Goal: Transaction & Acquisition: Book appointment/travel/reservation

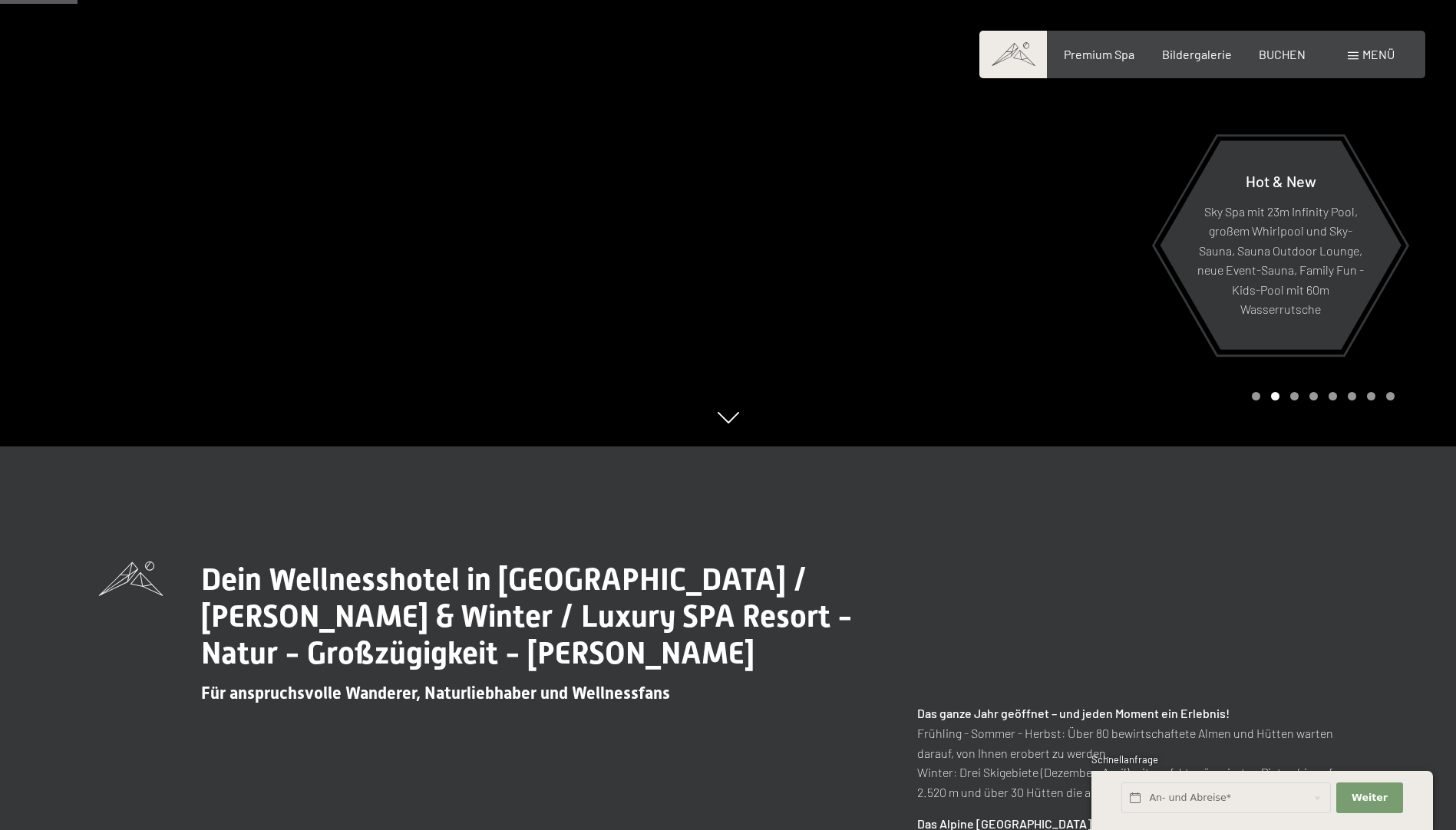
scroll to position [461, 0]
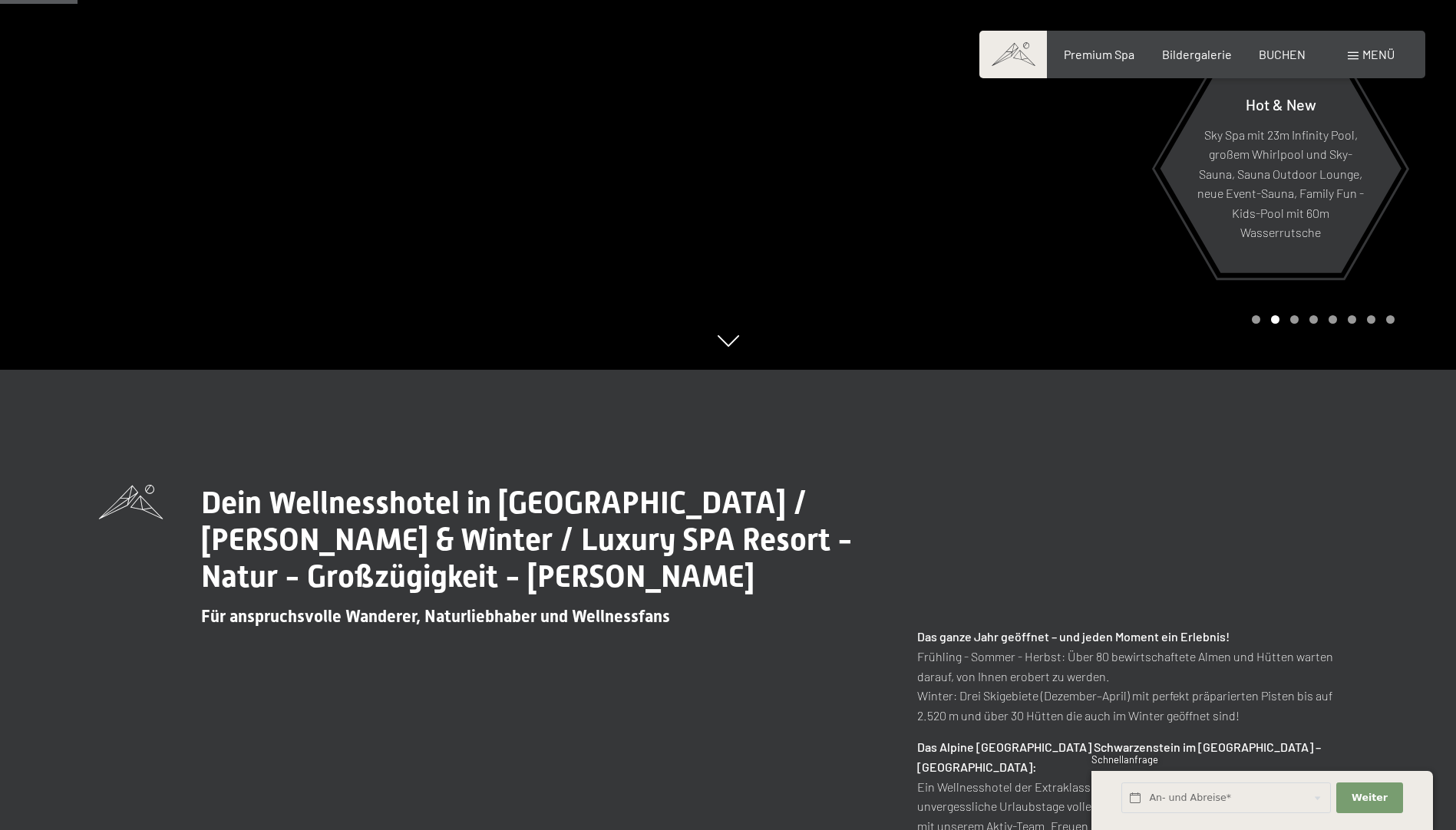
click at [1210, 63] on div "Buchen Anfragen Premium Spa Bildergalerie BUCHEN Menü DE IT EN Gutschein Bilder…" at bounding box center [1202, 54] width 385 height 17
click at [1209, 57] on span "Bildergalerie" at bounding box center [1196, 52] width 70 height 15
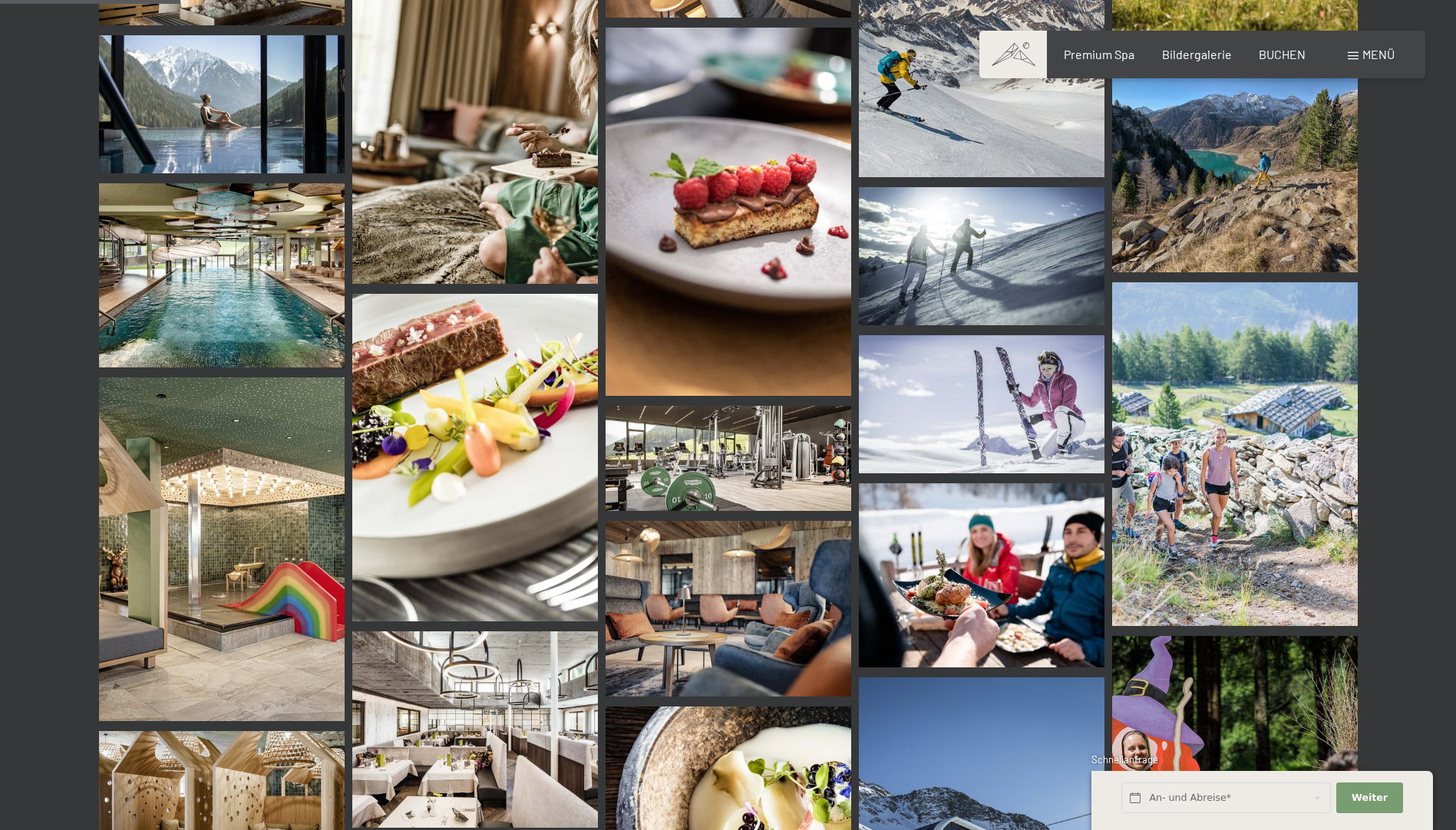
scroll to position [2609, 0]
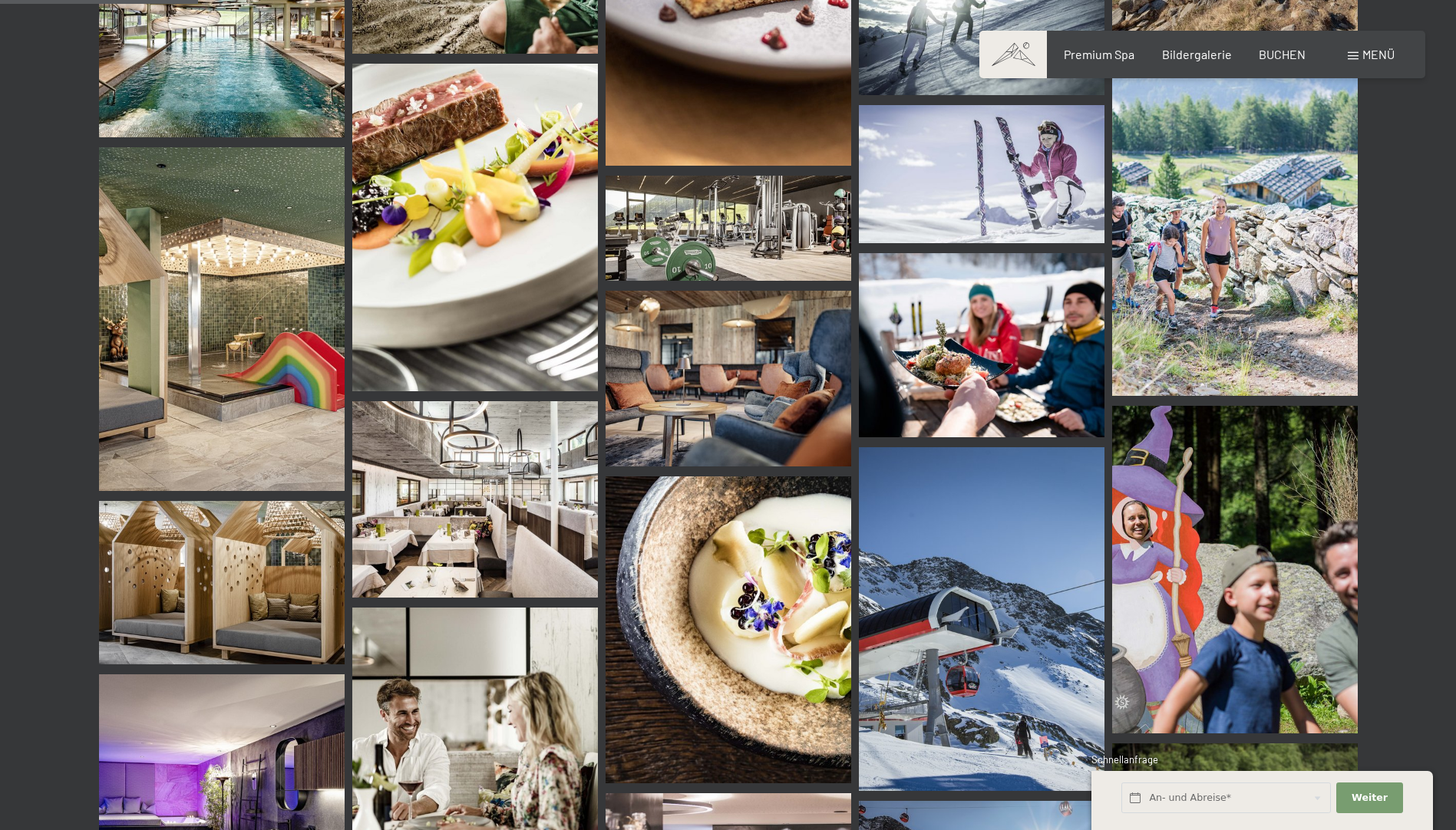
click at [687, 200] on img at bounding box center [728, 228] width 245 height 105
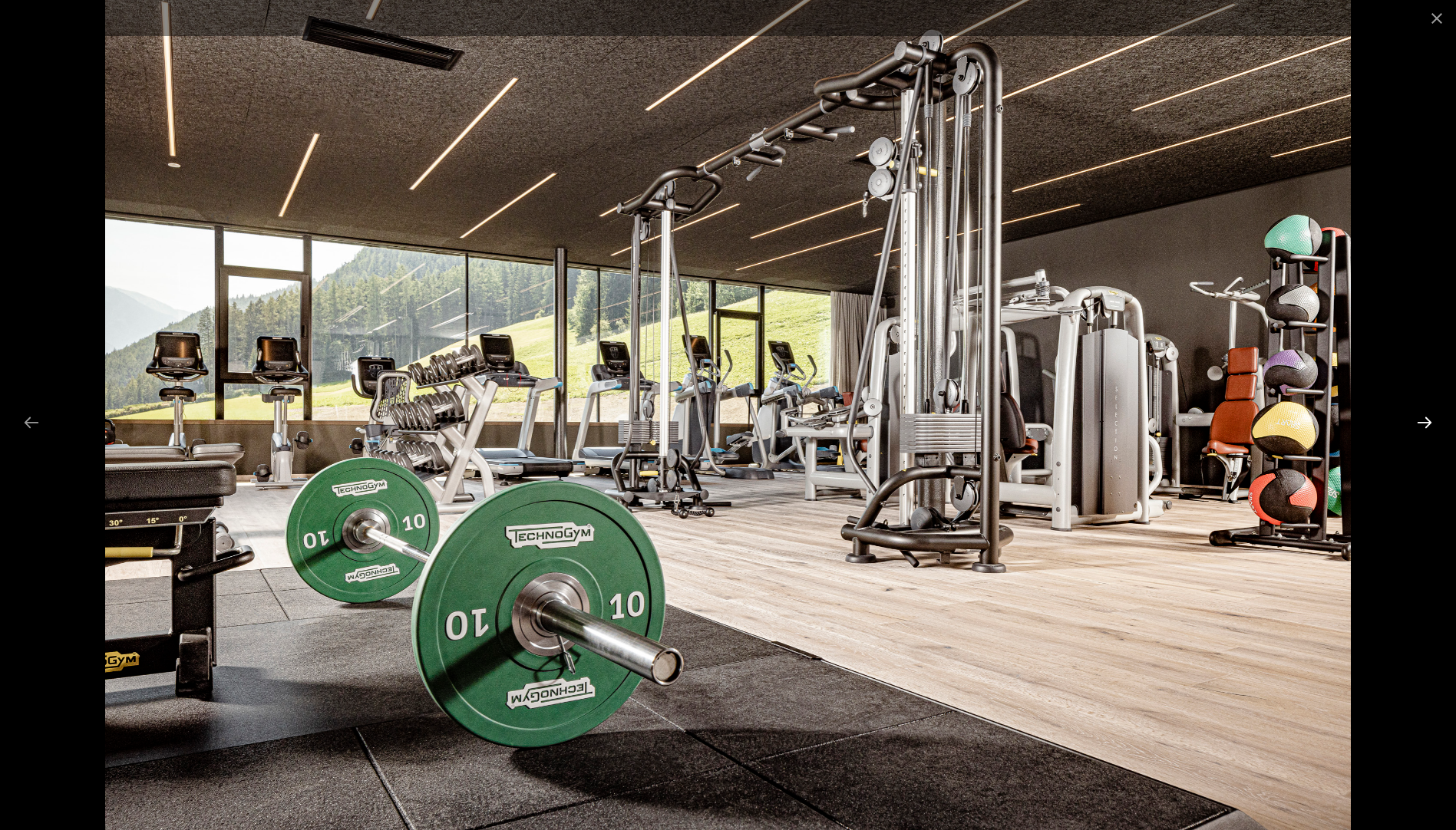
click at [1432, 417] on button "Next slide" at bounding box center [1425, 422] width 32 height 30
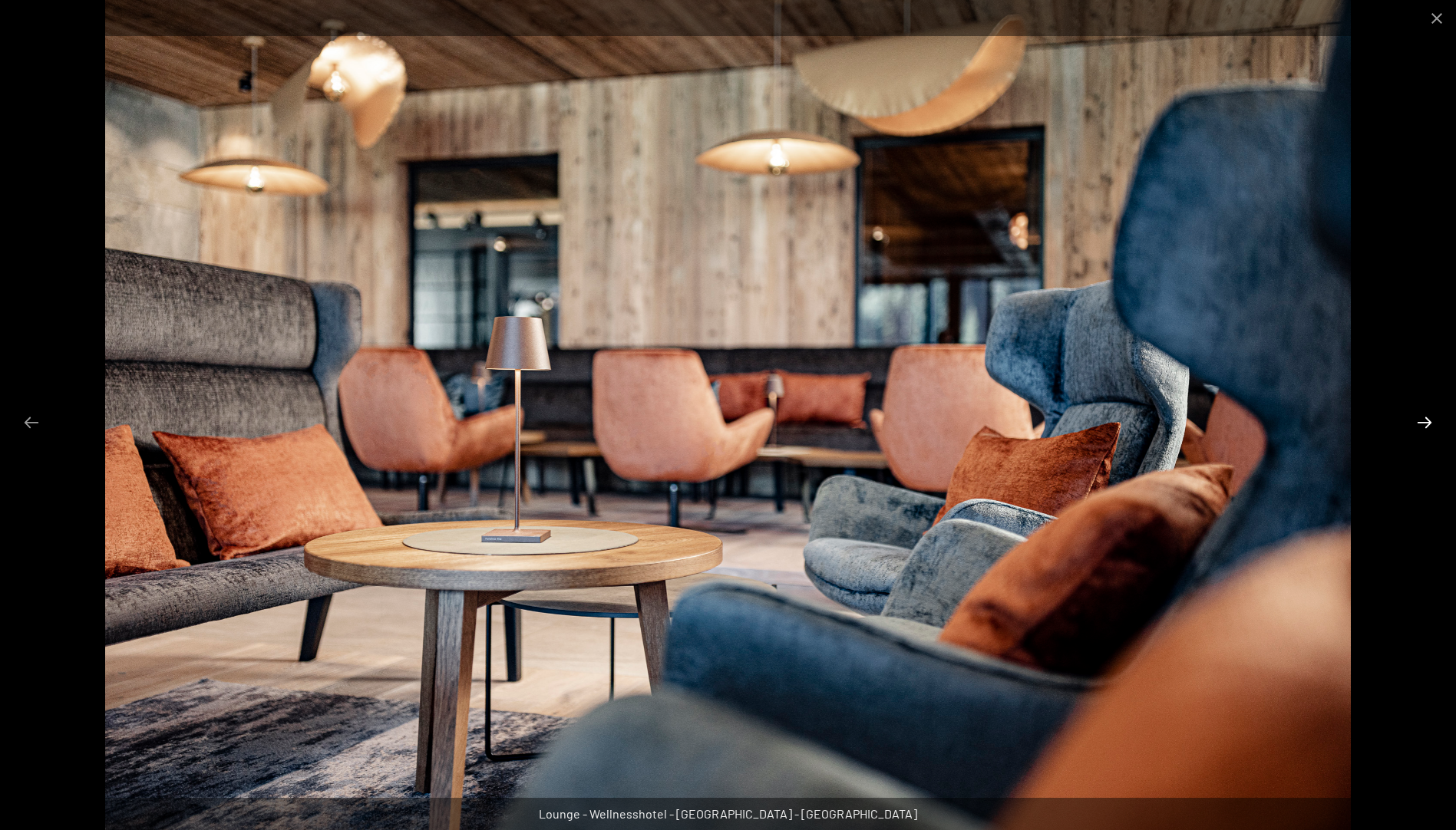
click at [1431, 417] on button "Next slide" at bounding box center [1425, 422] width 32 height 30
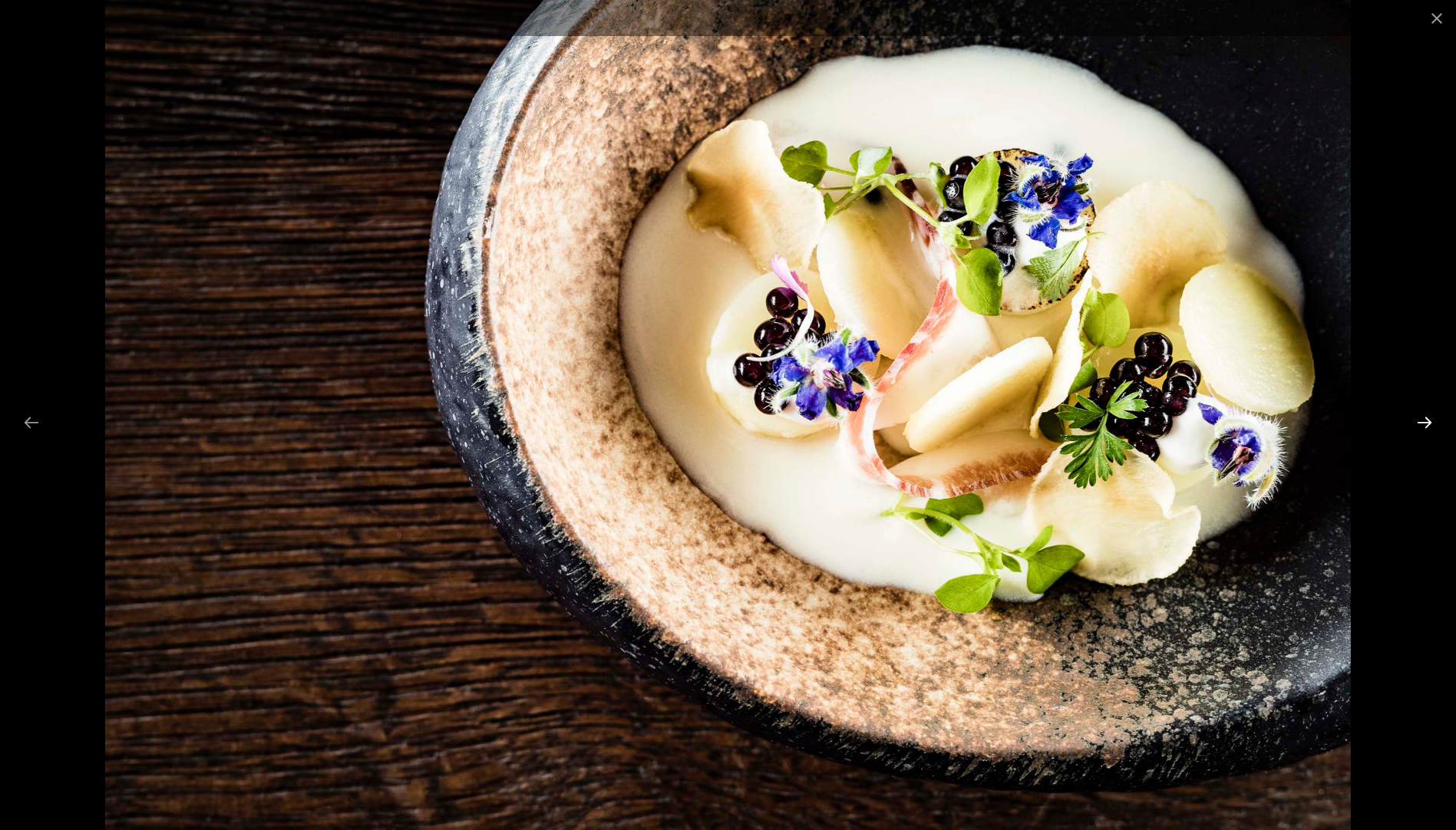
click at [1431, 417] on button "Next slide" at bounding box center [1425, 422] width 32 height 30
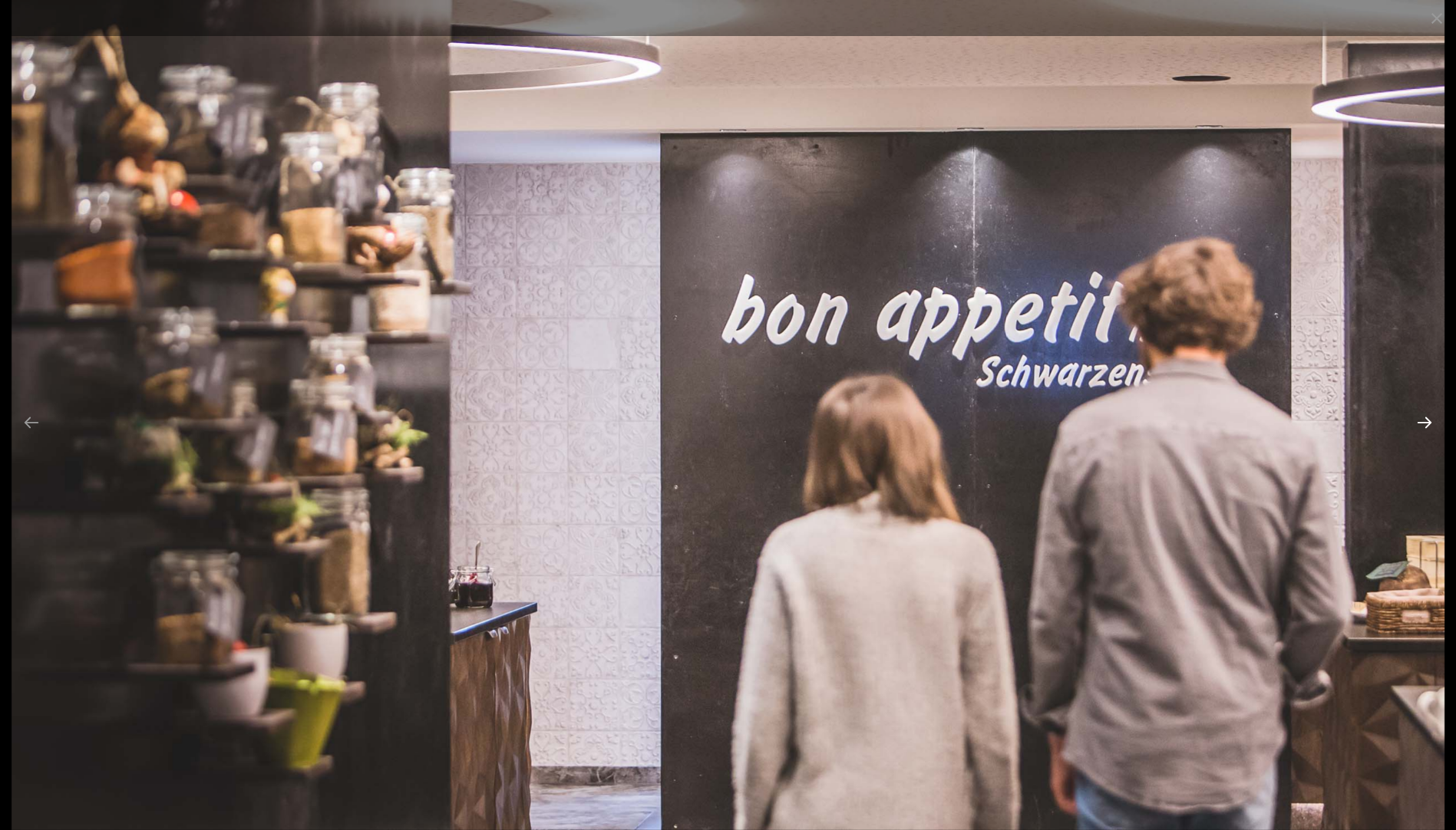
click at [1431, 417] on button "Next slide" at bounding box center [1425, 422] width 32 height 30
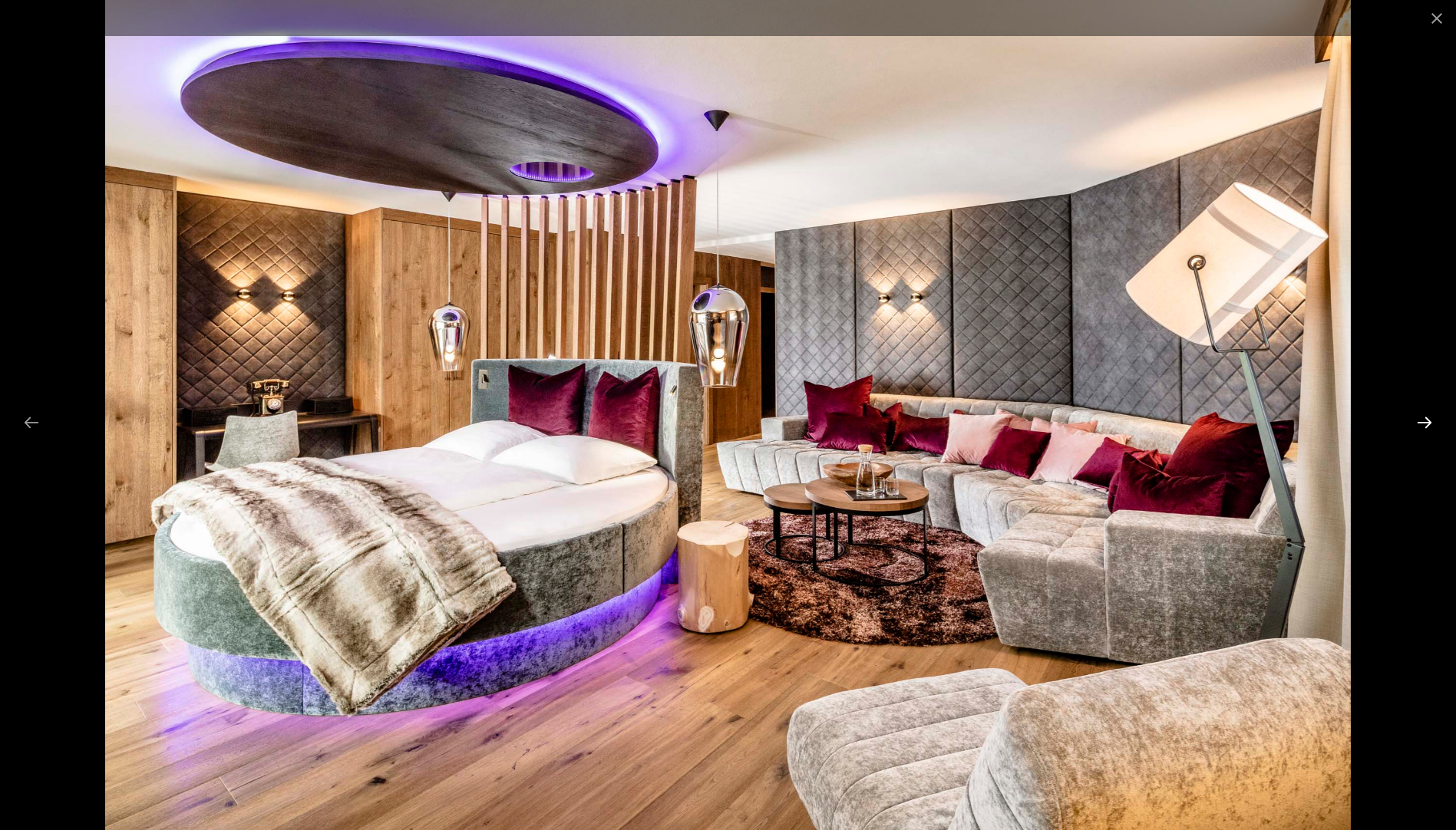
click at [1431, 417] on button "Next slide" at bounding box center [1425, 422] width 32 height 30
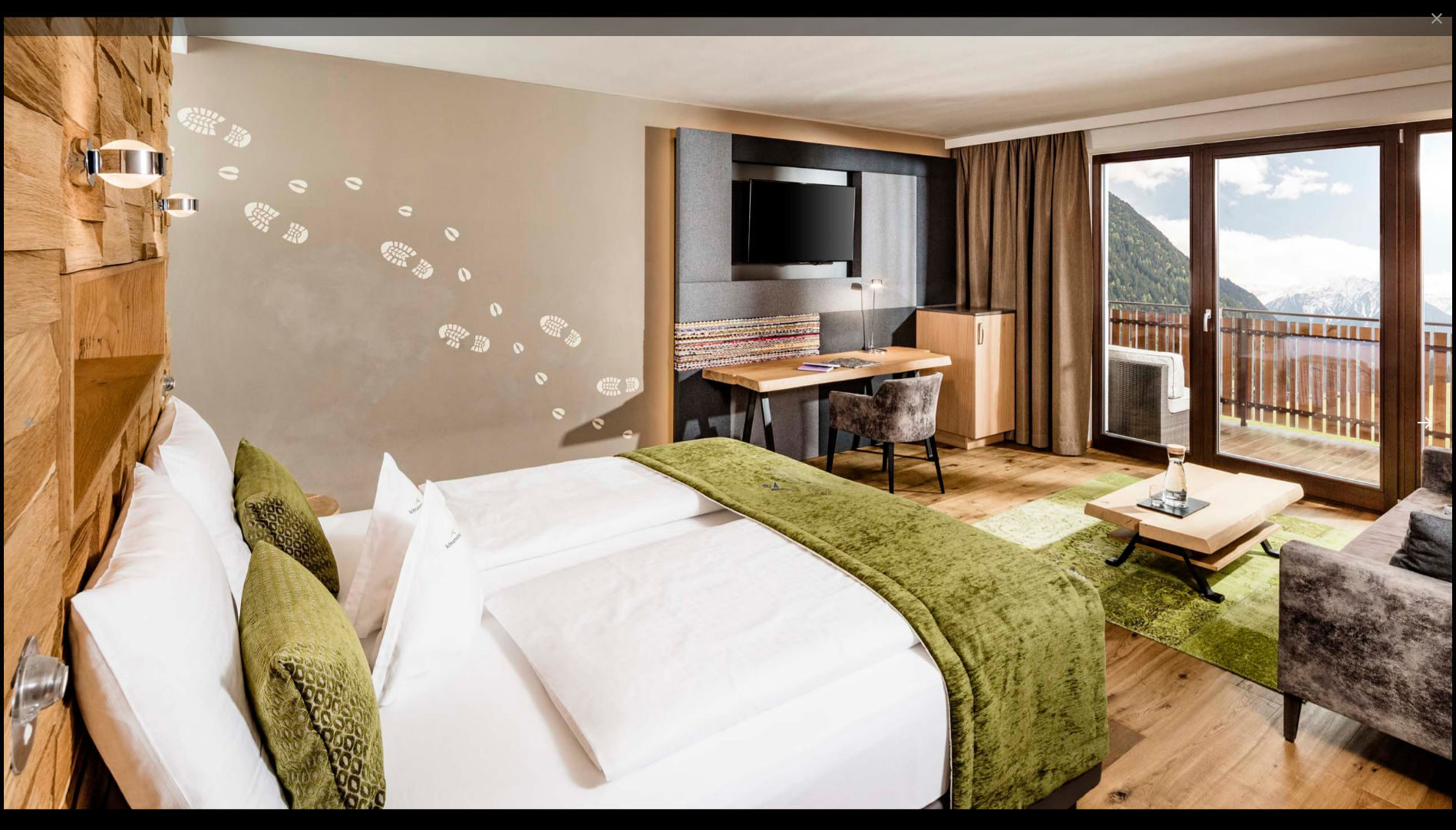
click at [1431, 417] on button "Next slide" at bounding box center [1425, 422] width 32 height 30
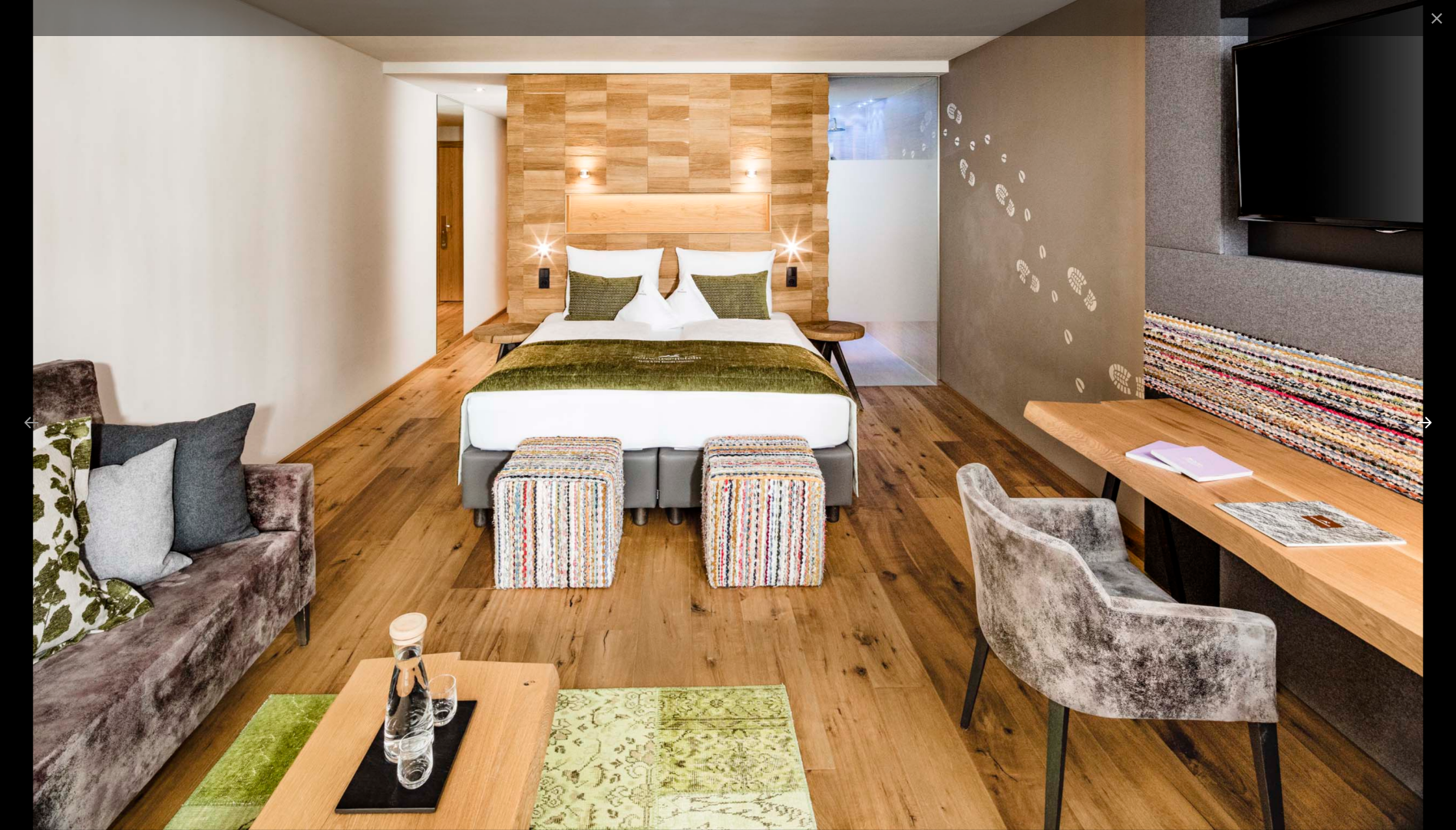
click at [1431, 417] on button "Next slide" at bounding box center [1425, 422] width 32 height 30
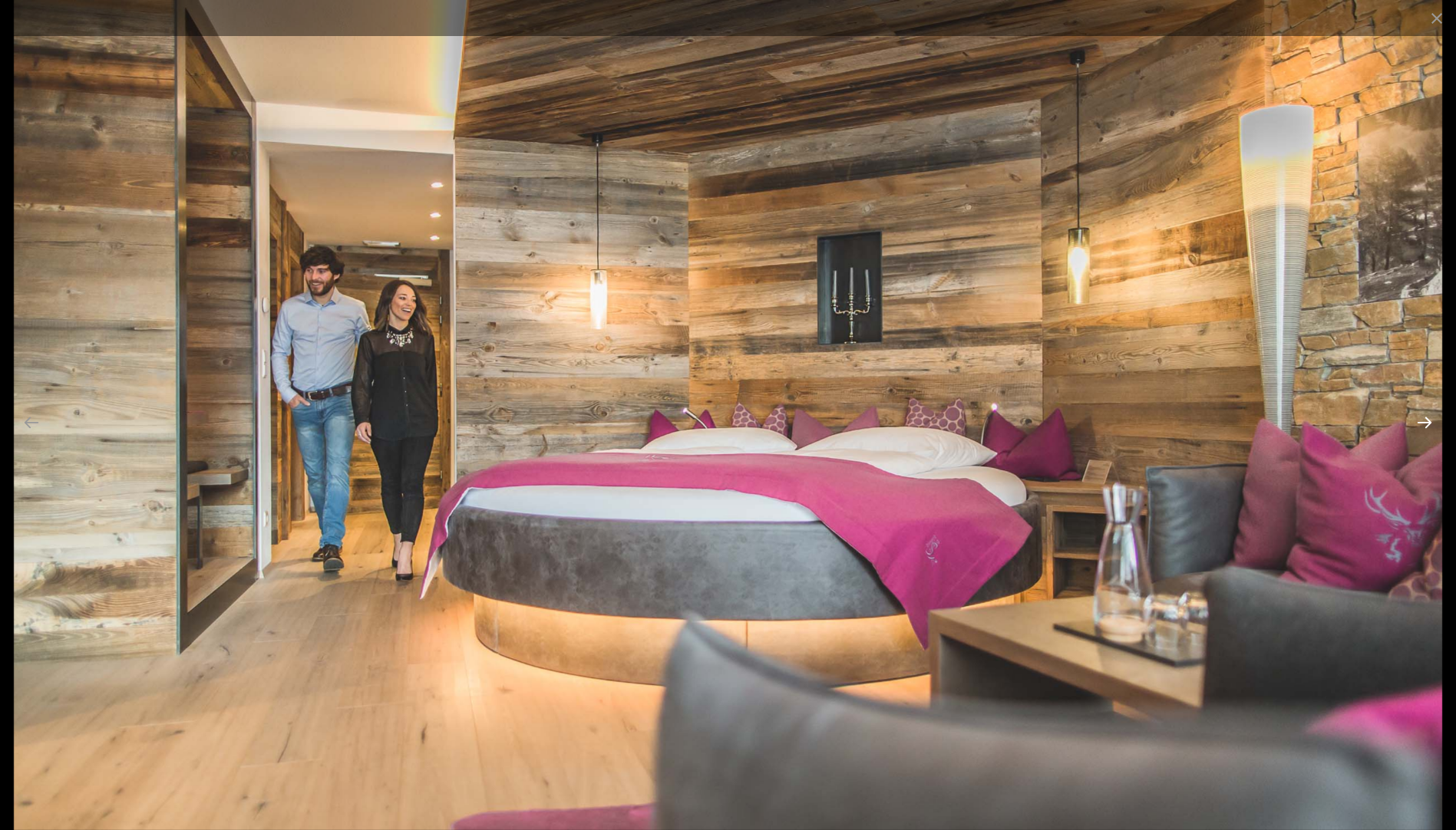
click at [1431, 417] on button "Next slide" at bounding box center [1425, 422] width 32 height 30
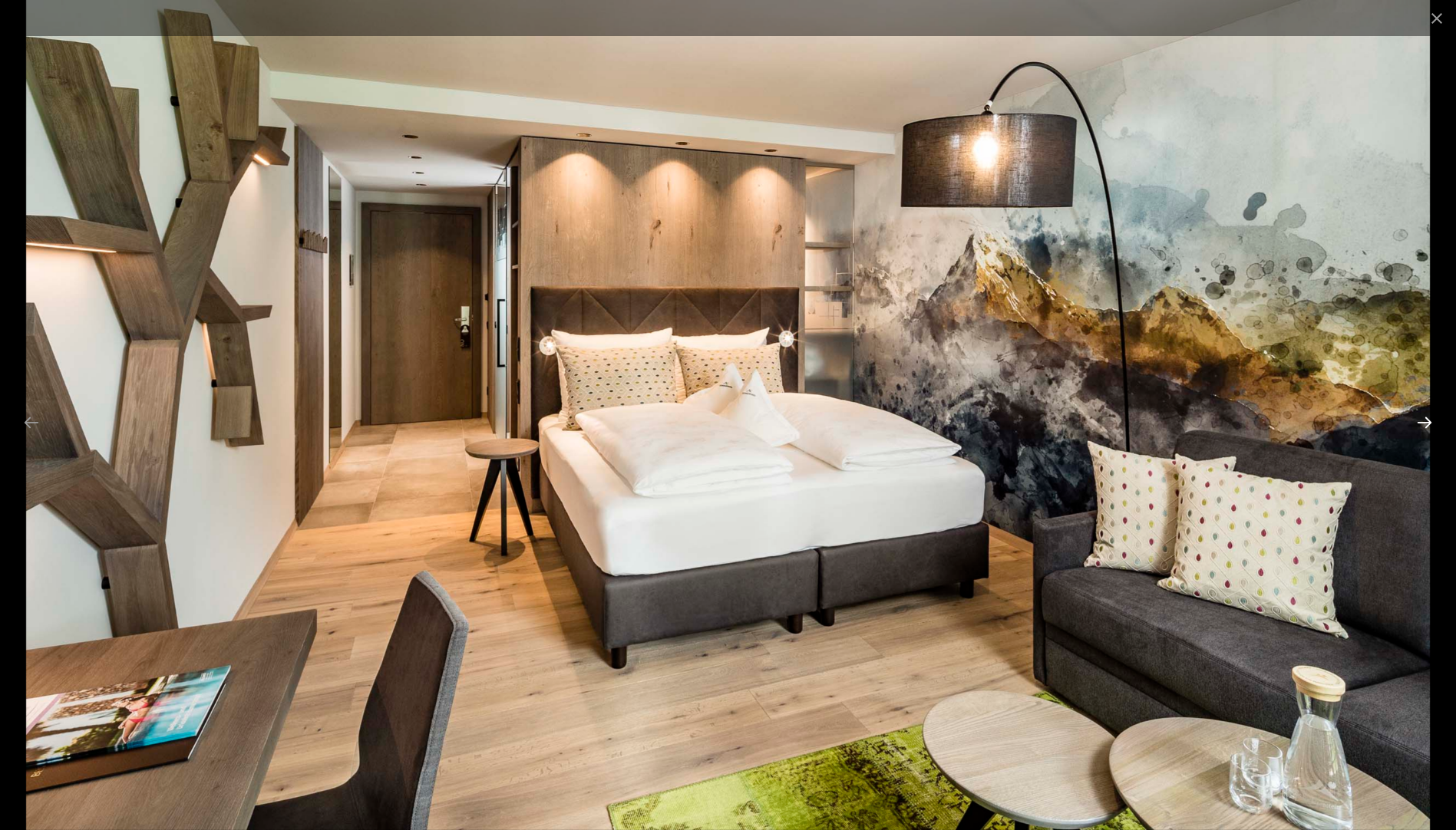
click at [1431, 417] on button "Next slide" at bounding box center [1425, 422] width 32 height 30
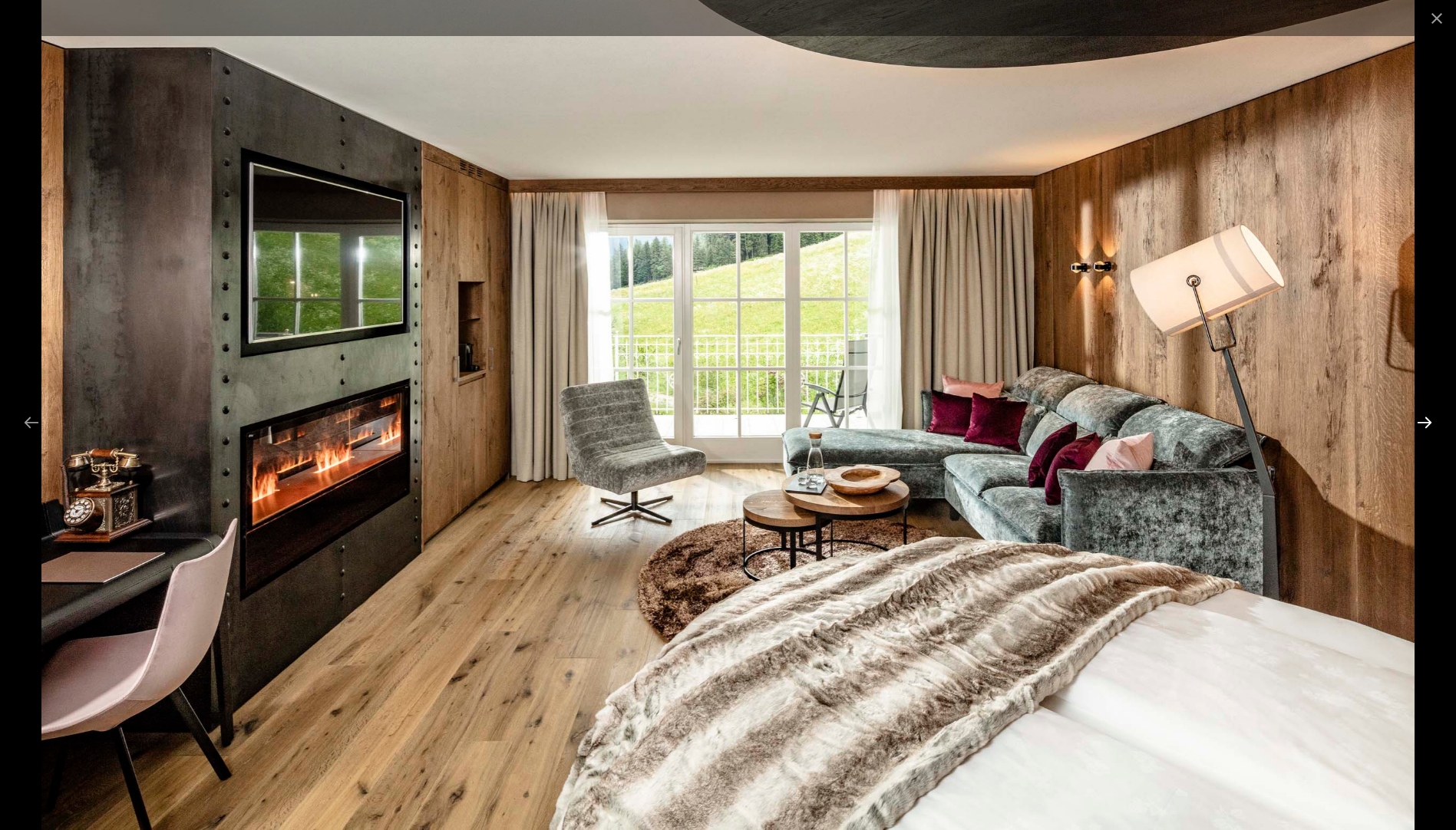
click at [1424, 426] on button "Next slide" at bounding box center [1425, 422] width 32 height 30
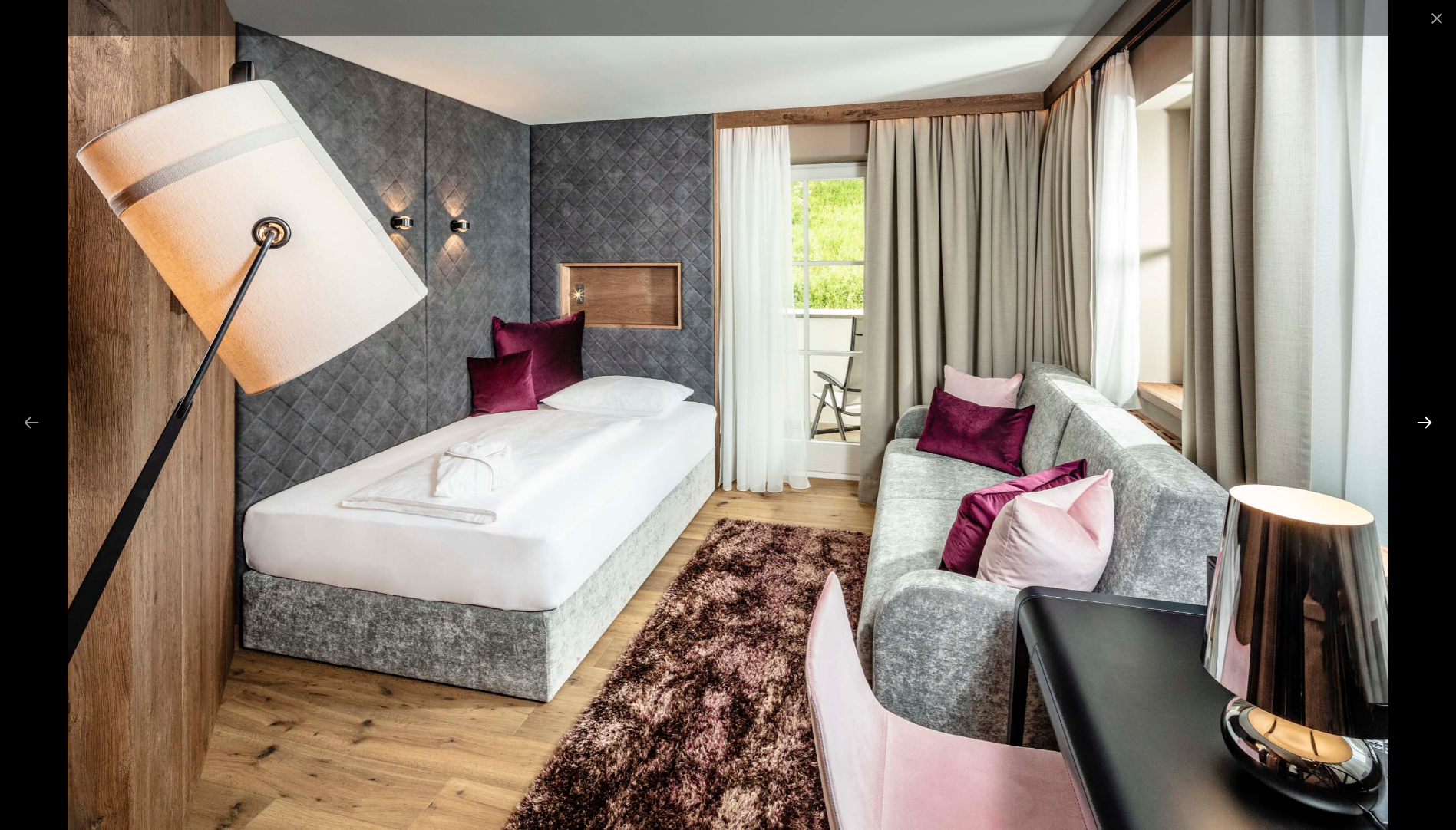
click at [1424, 426] on button "Next slide" at bounding box center [1425, 422] width 32 height 30
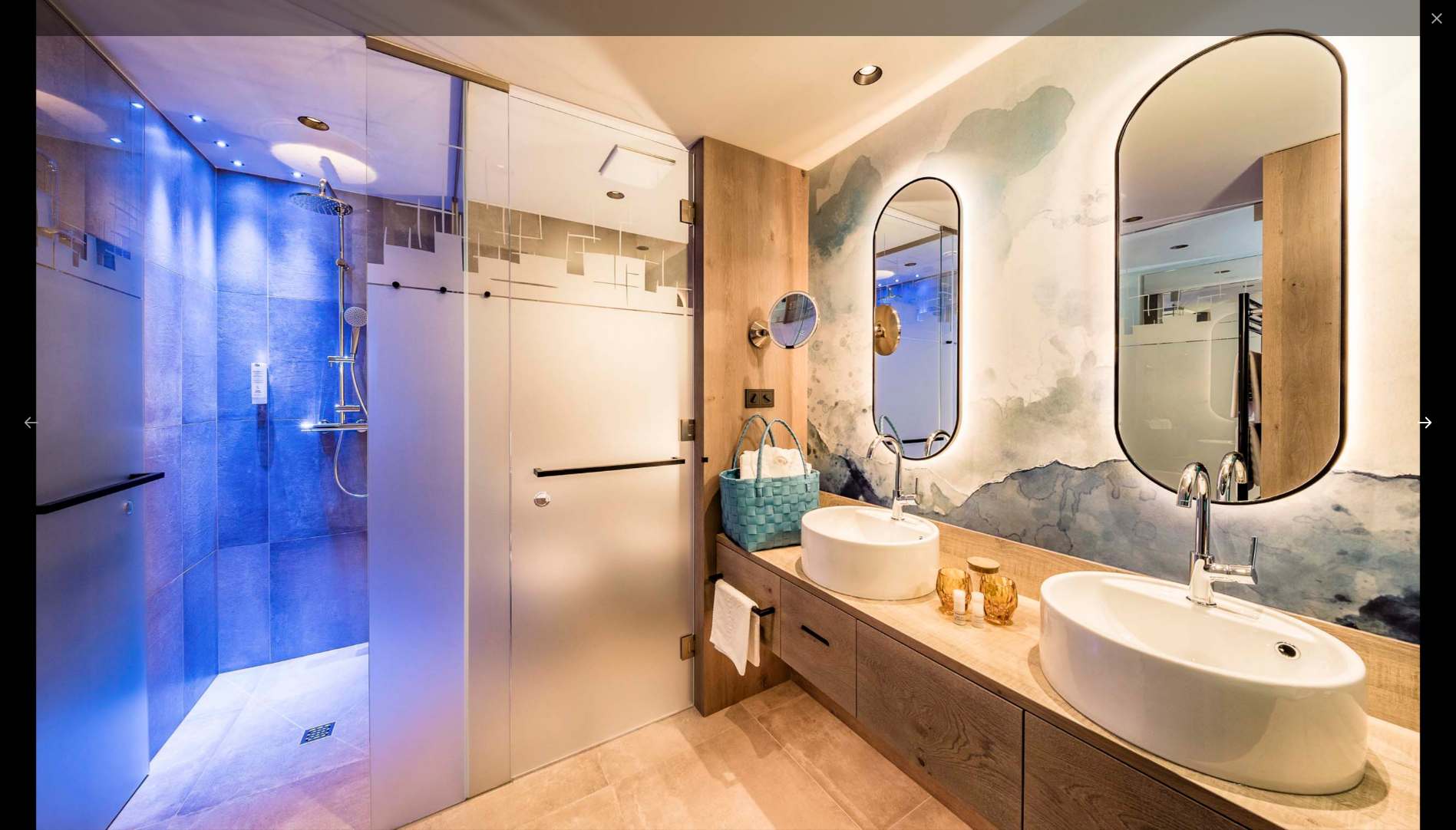
click at [1424, 426] on button "Next slide" at bounding box center [1425, 422] width 32 height 30
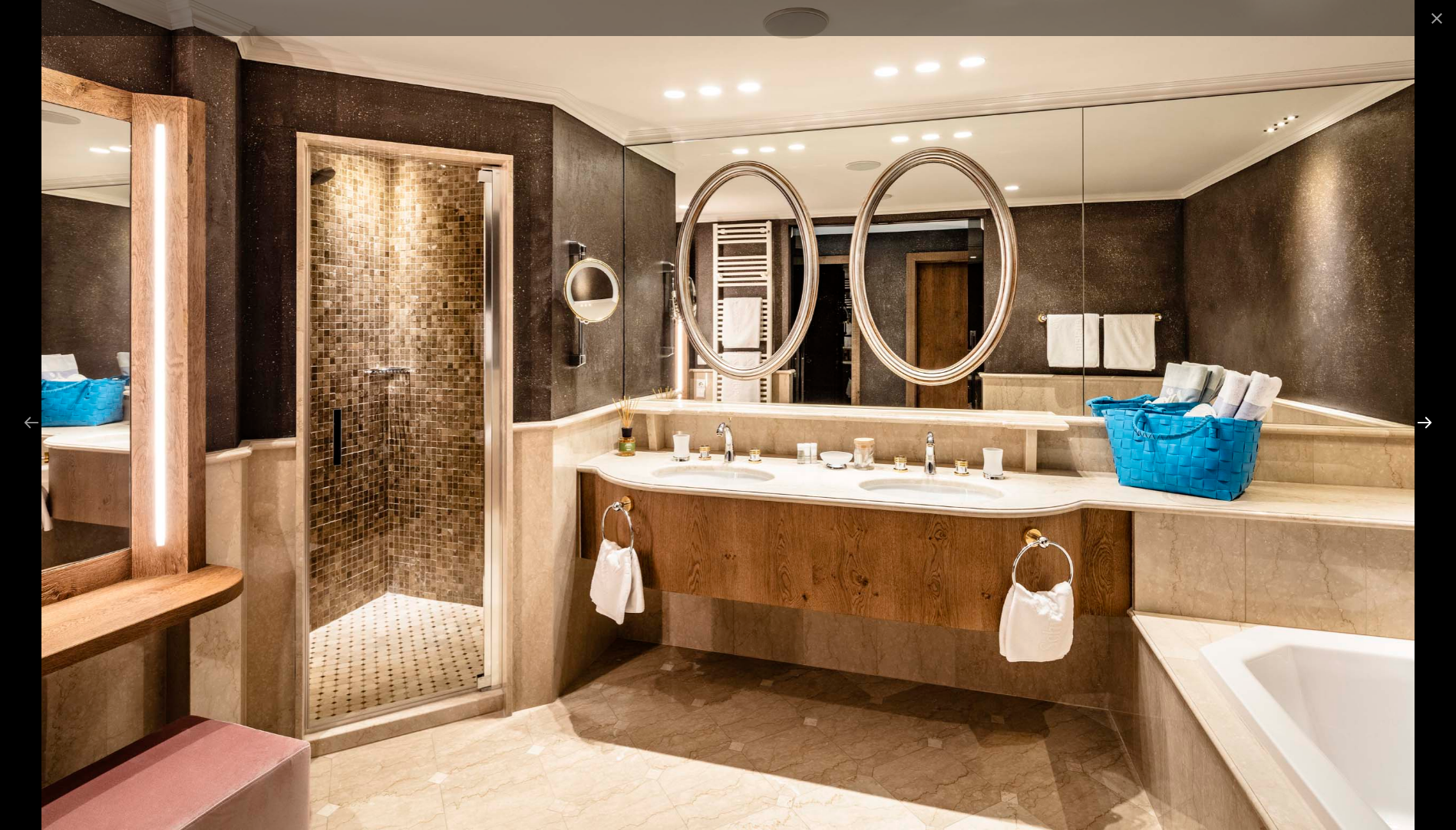
click at [1424, 426] on button "Next slide" at bounding box center [1425, 422] width 32 height 30
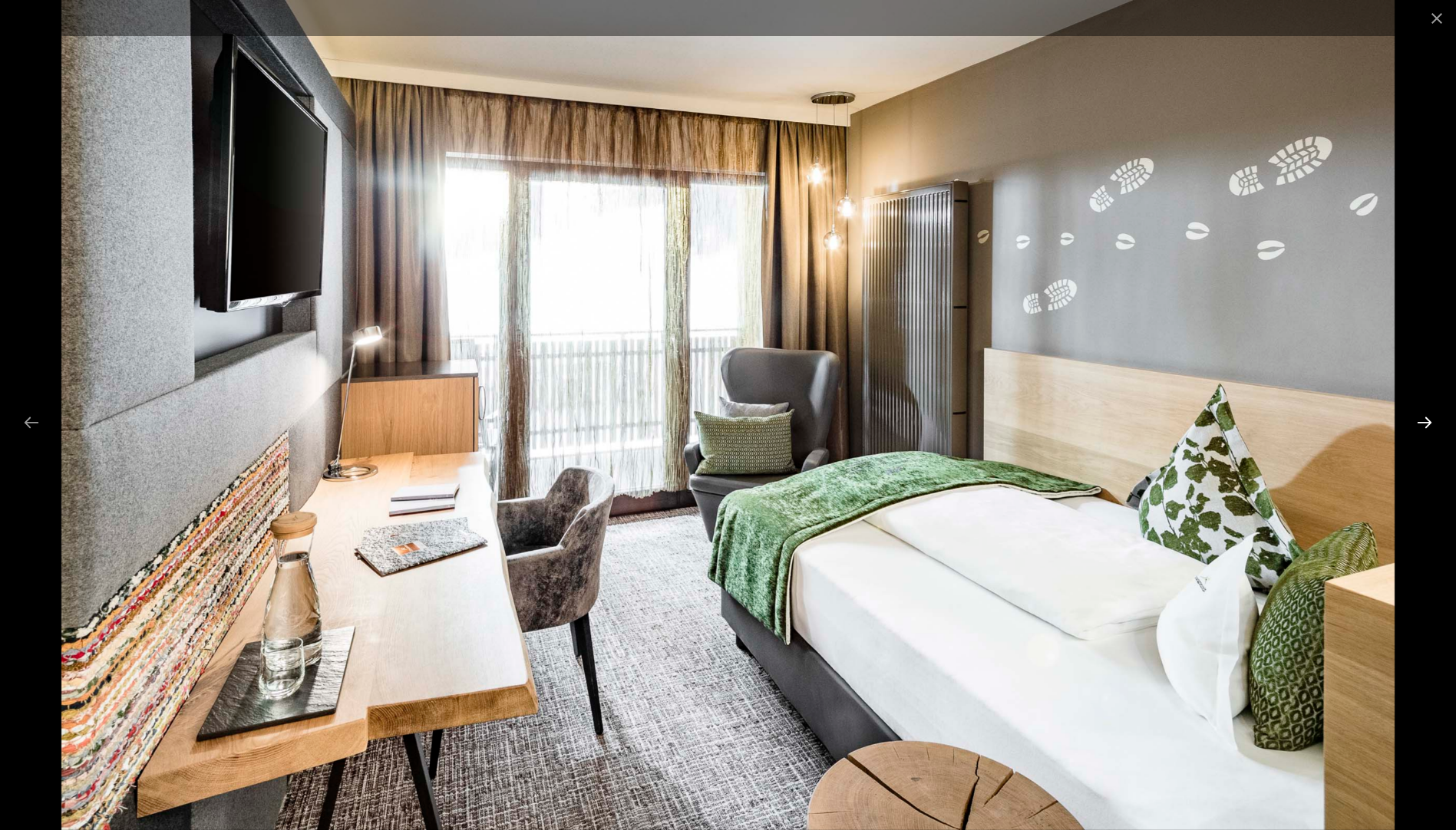
click at [1424, 426] on button "Next slide" at bounding box center [1425, 422] width 32 height 30
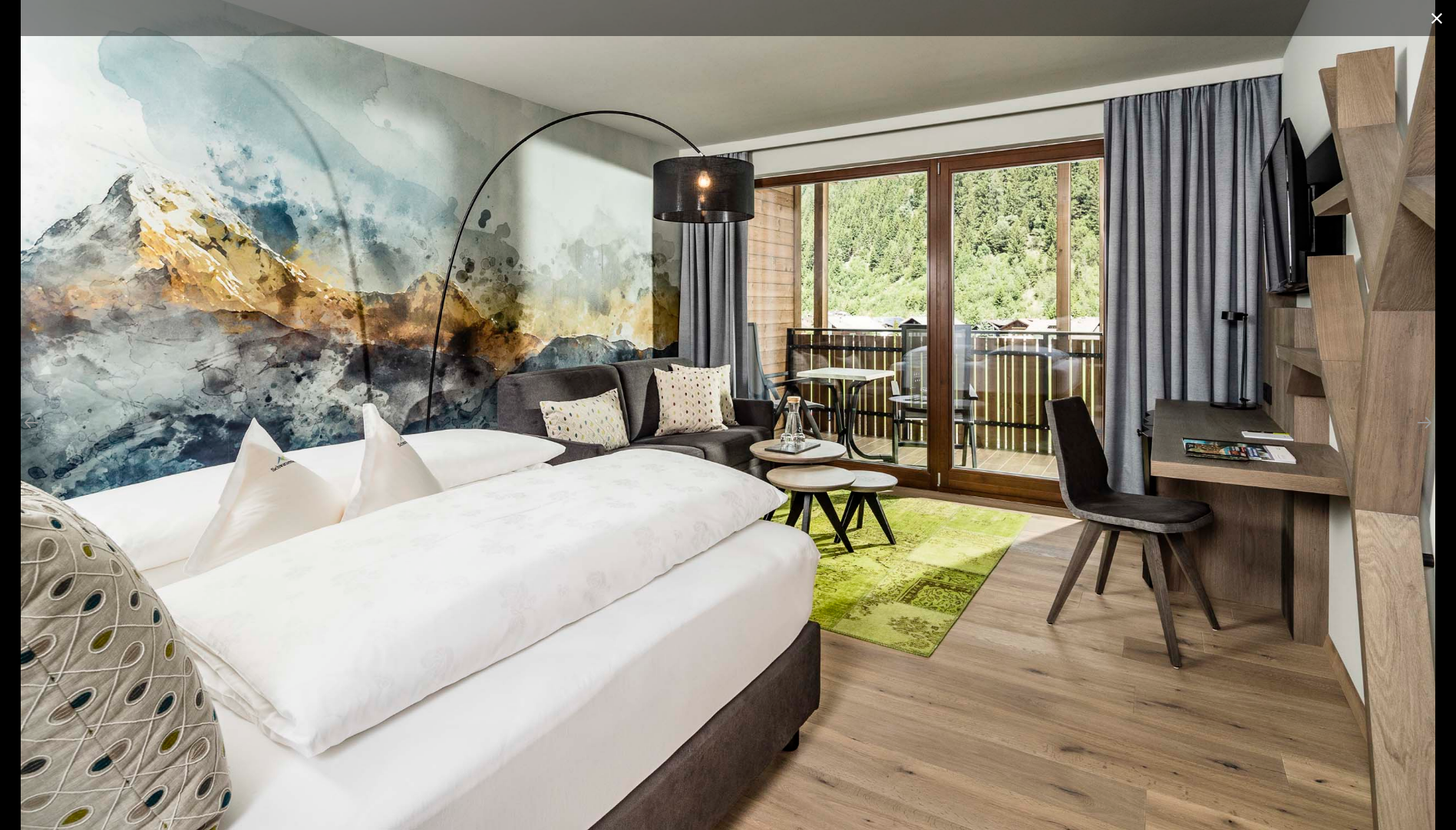
click at [1439, 8] on button "Close gallery" at bounding box center [1437, 18] width 39 height 36
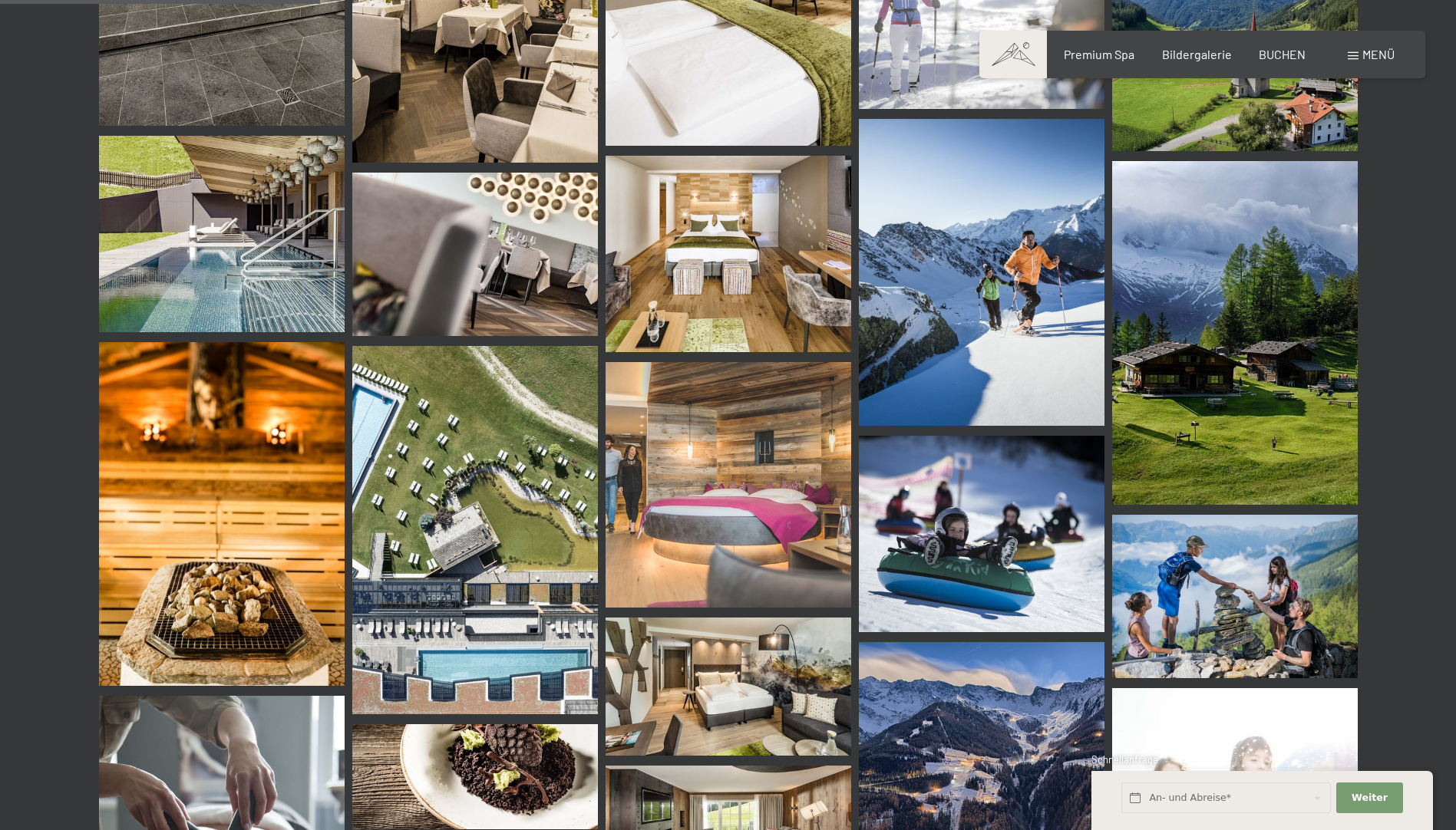
scroll to position [4374, 0]
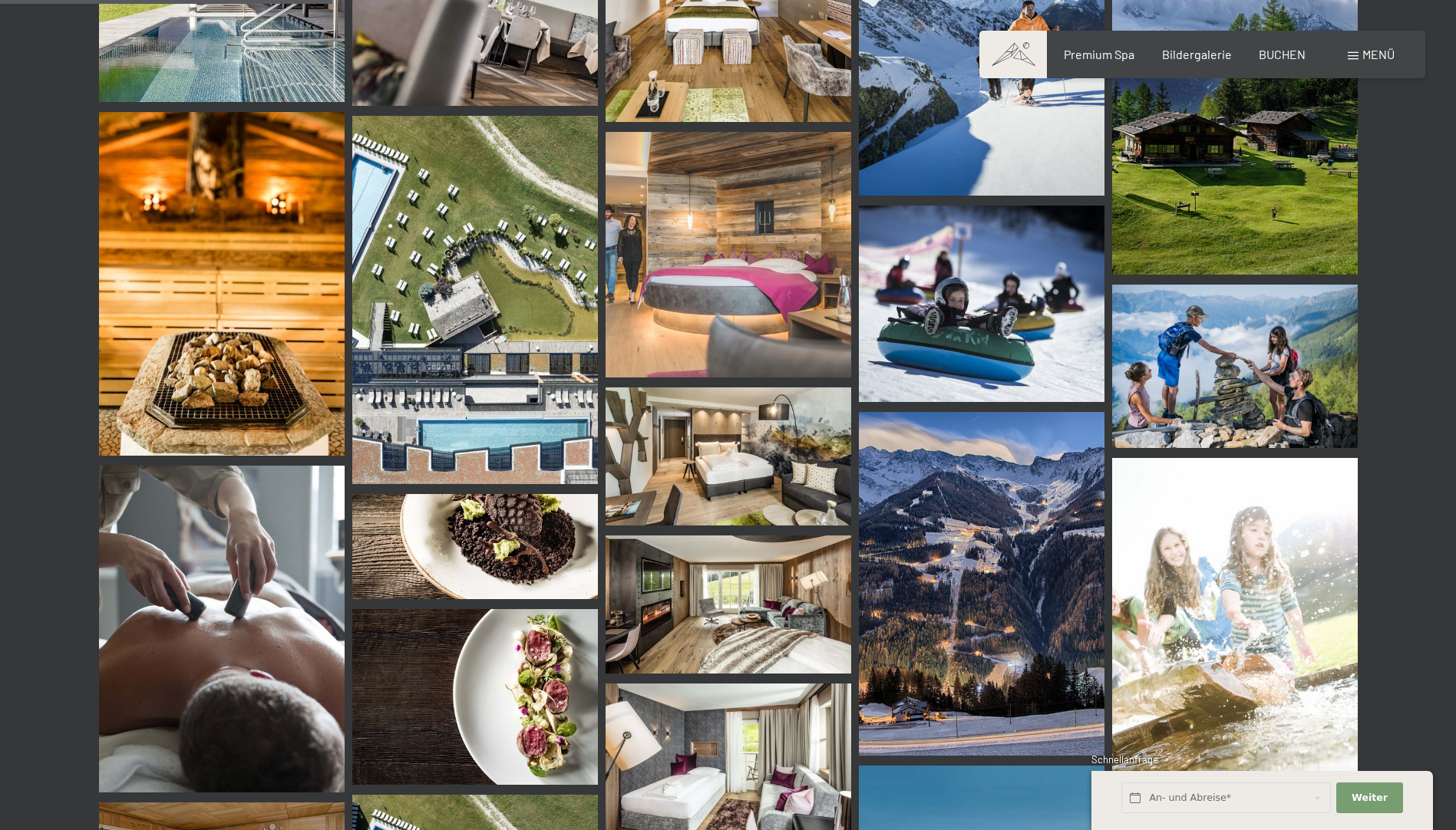
click at [372, 166] on img at bounding box center [475, 300] width 245 height 369
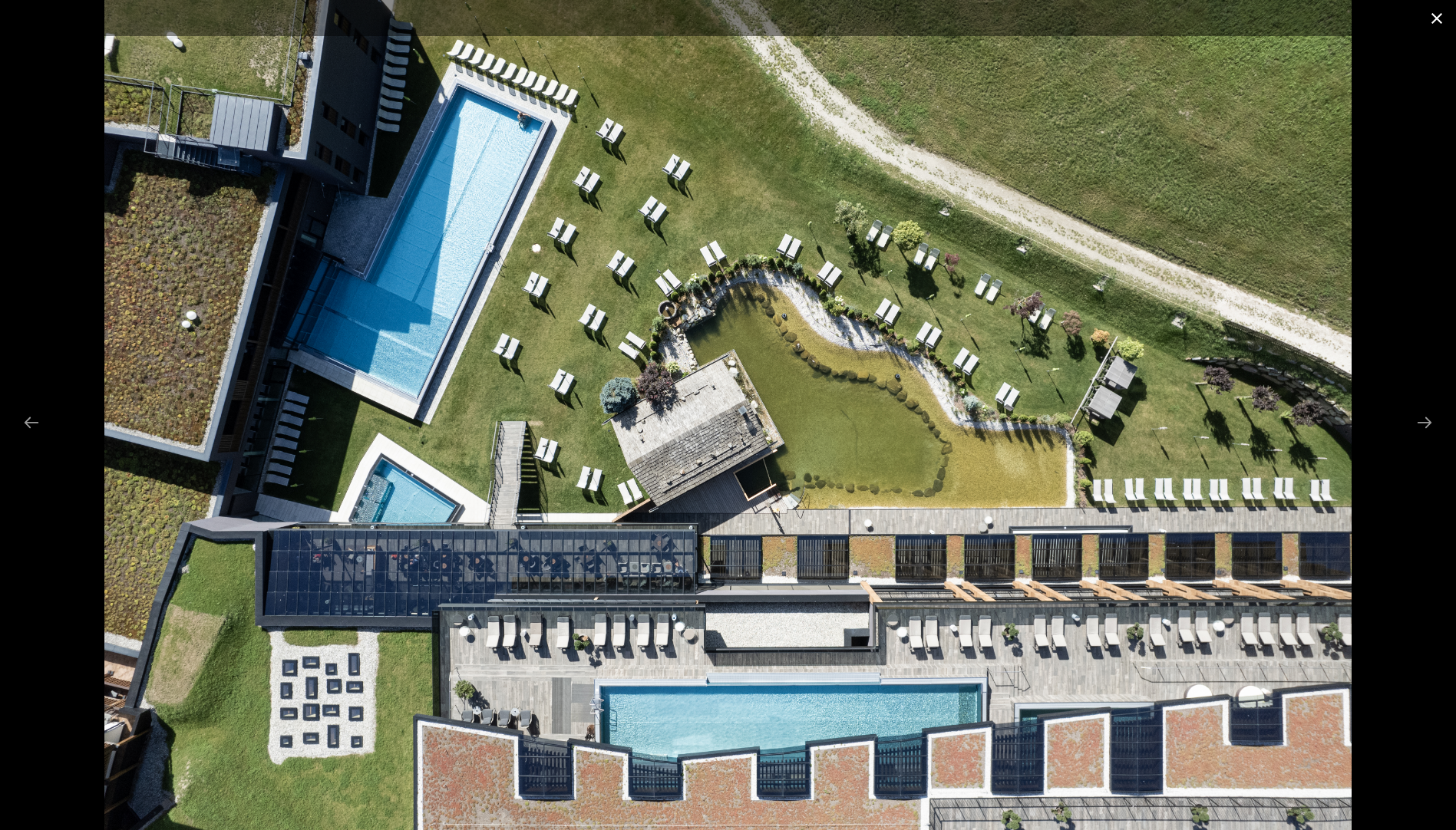
click at [1441, 21] on button "Close gallery" at bounding box center [1437, 18] width 39 height 36
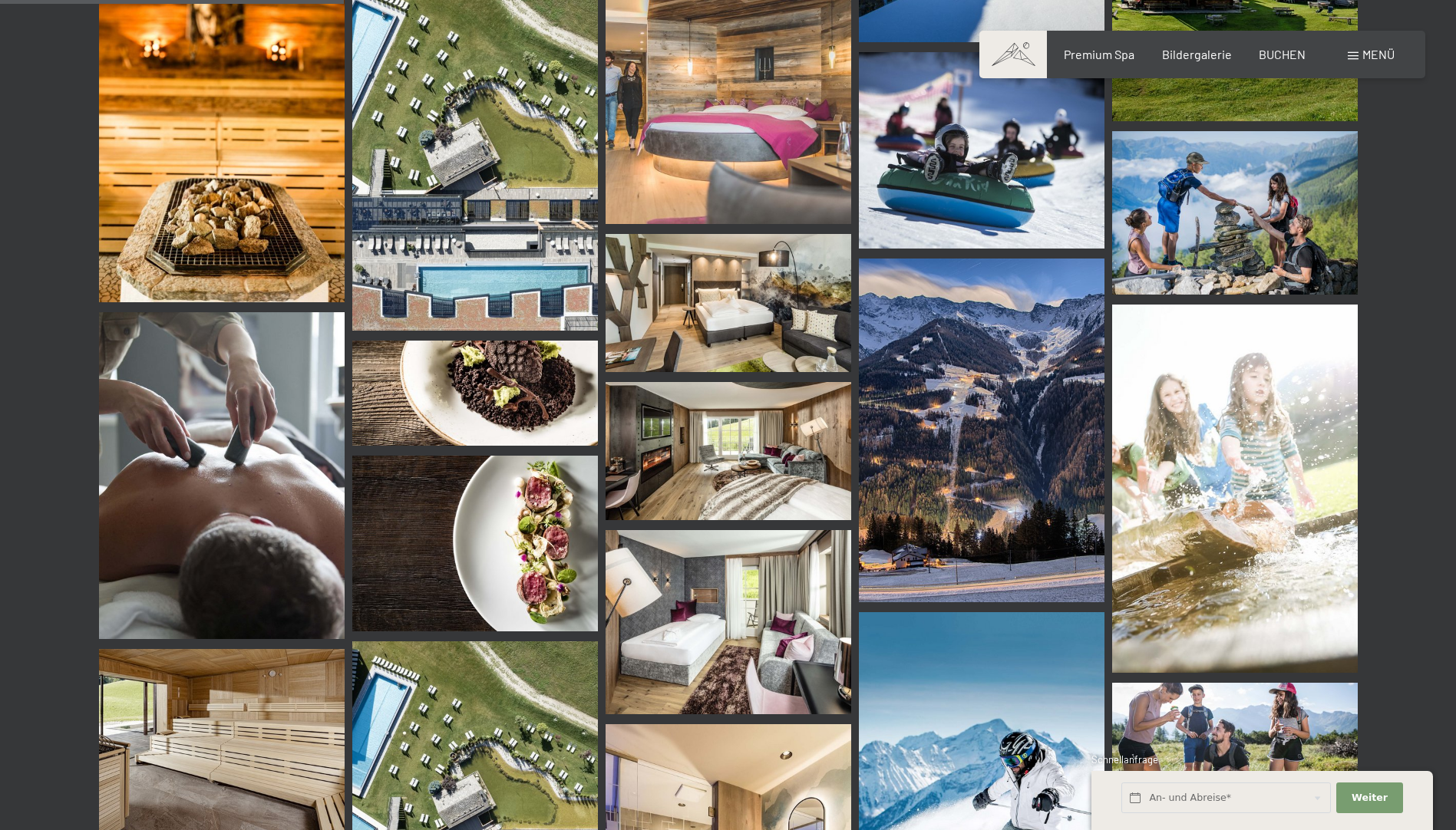
scroll to position [4682, 0]
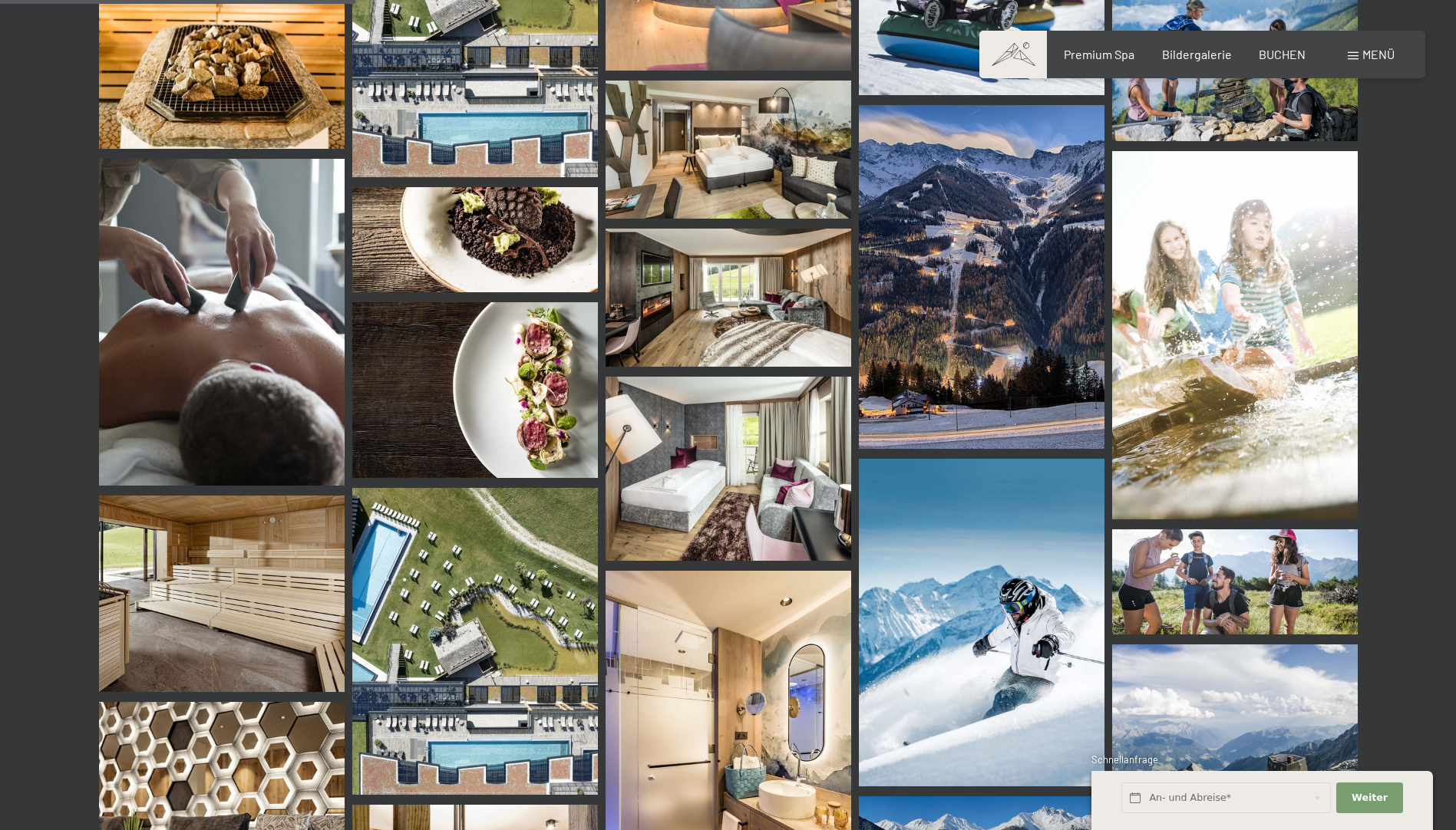
click at [540, 608] on img at bounding box center [475, 641] width 245 height 307
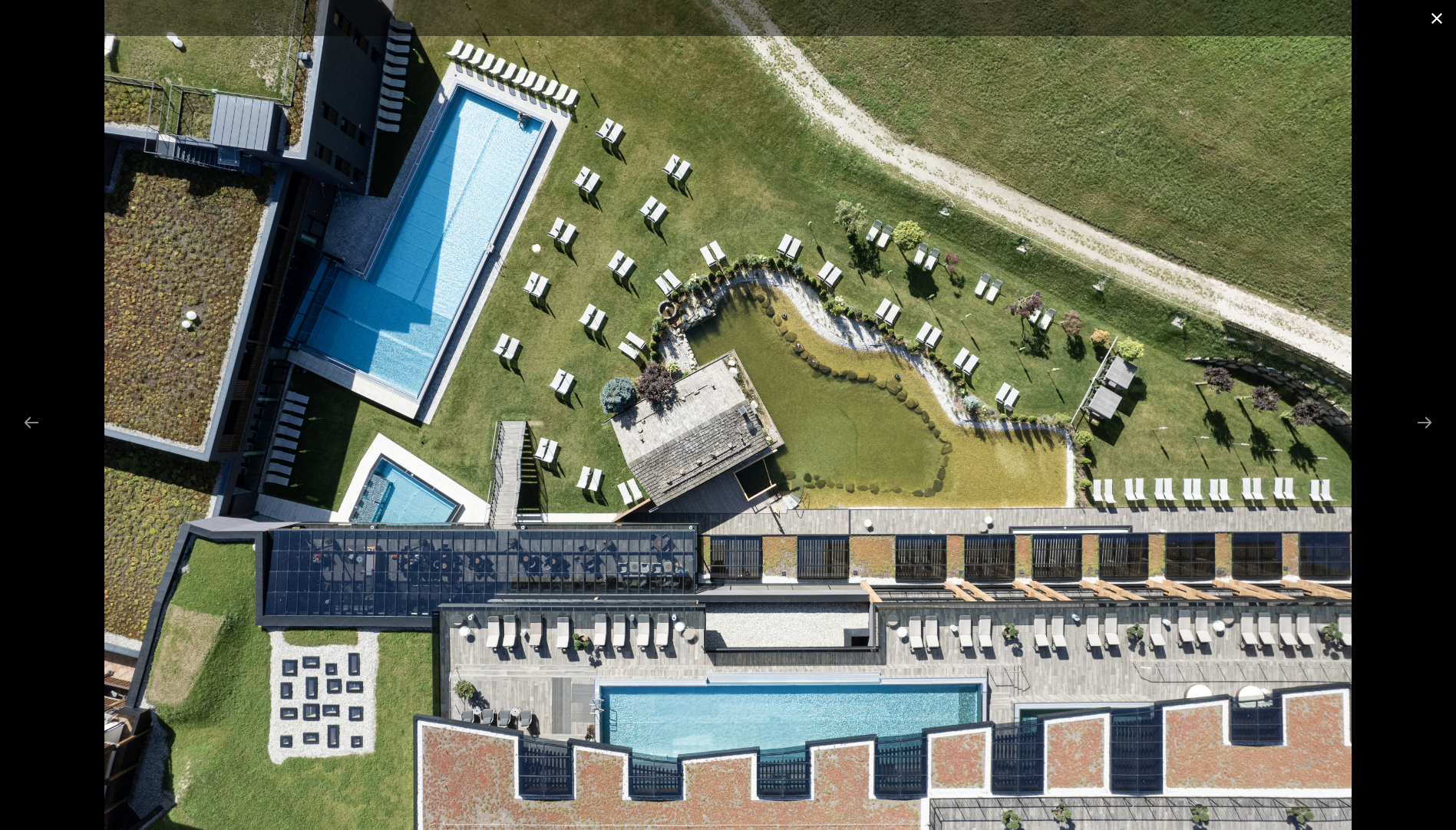
click at [1431, 15] on button "Close gallery" at bounding box center [1437, 18] width 39 height 36
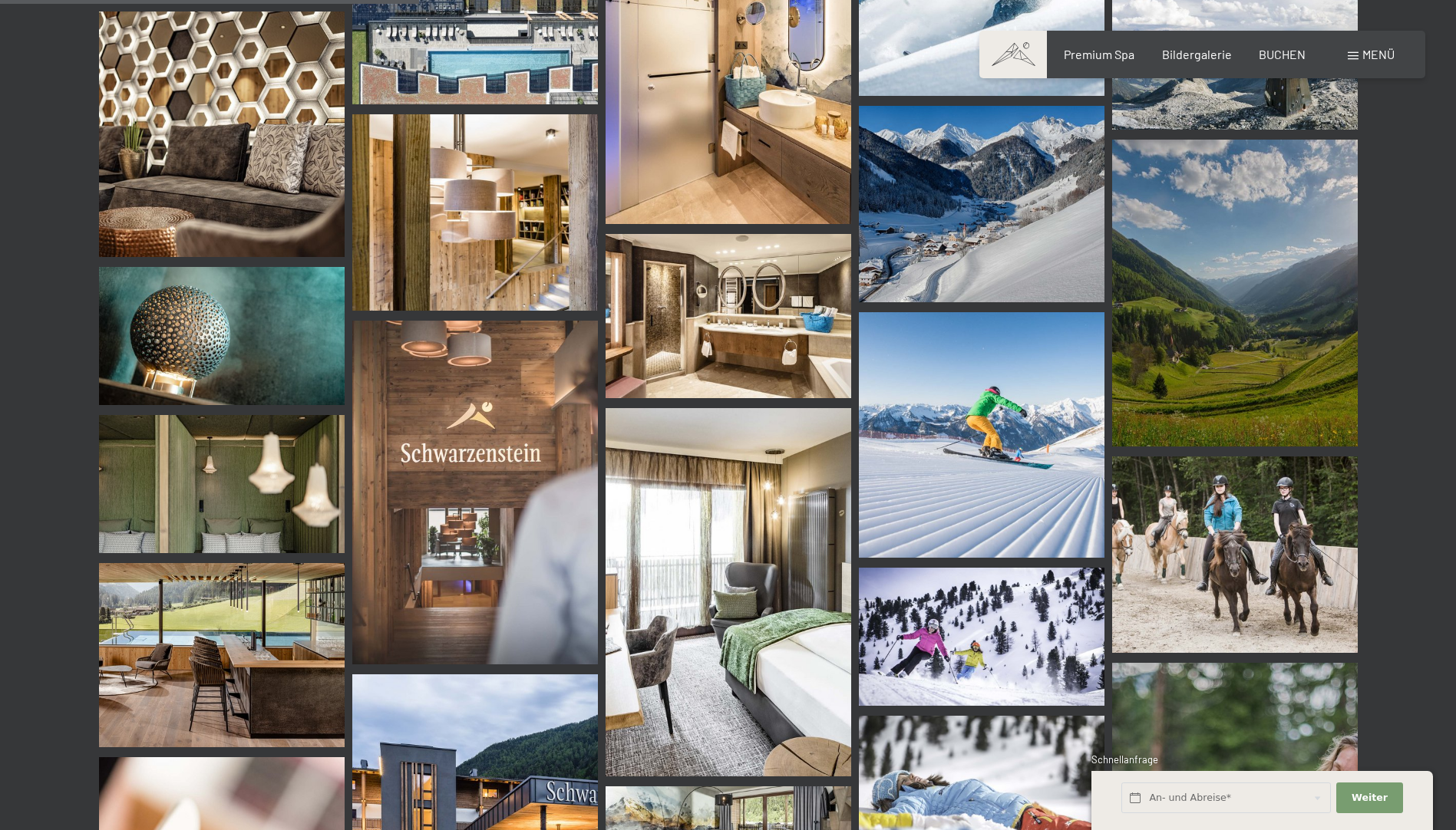
scroll to position [5525, 0]
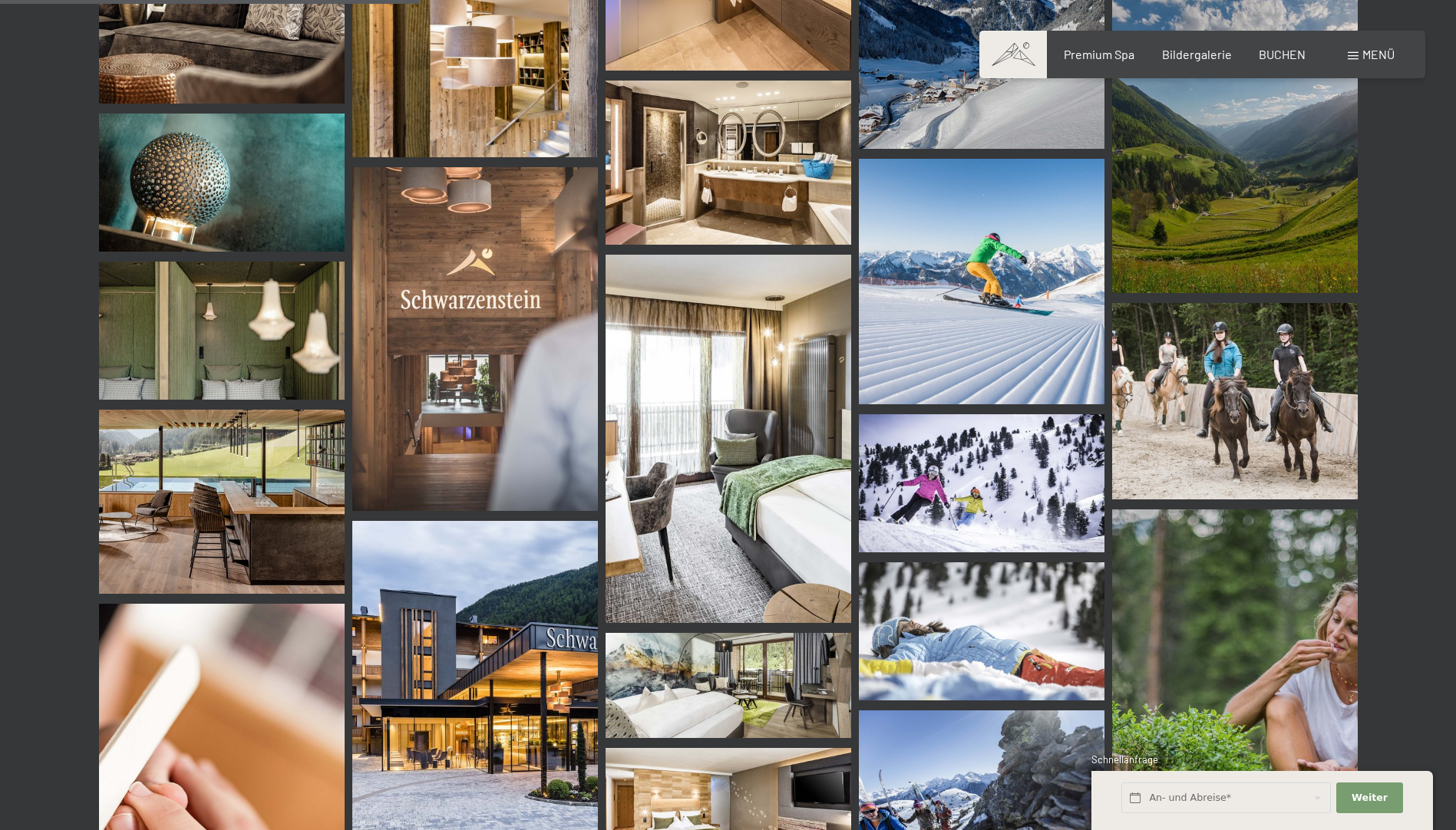
click at [217, 511] on img at bounding box center [222, 502] width 245 height 184
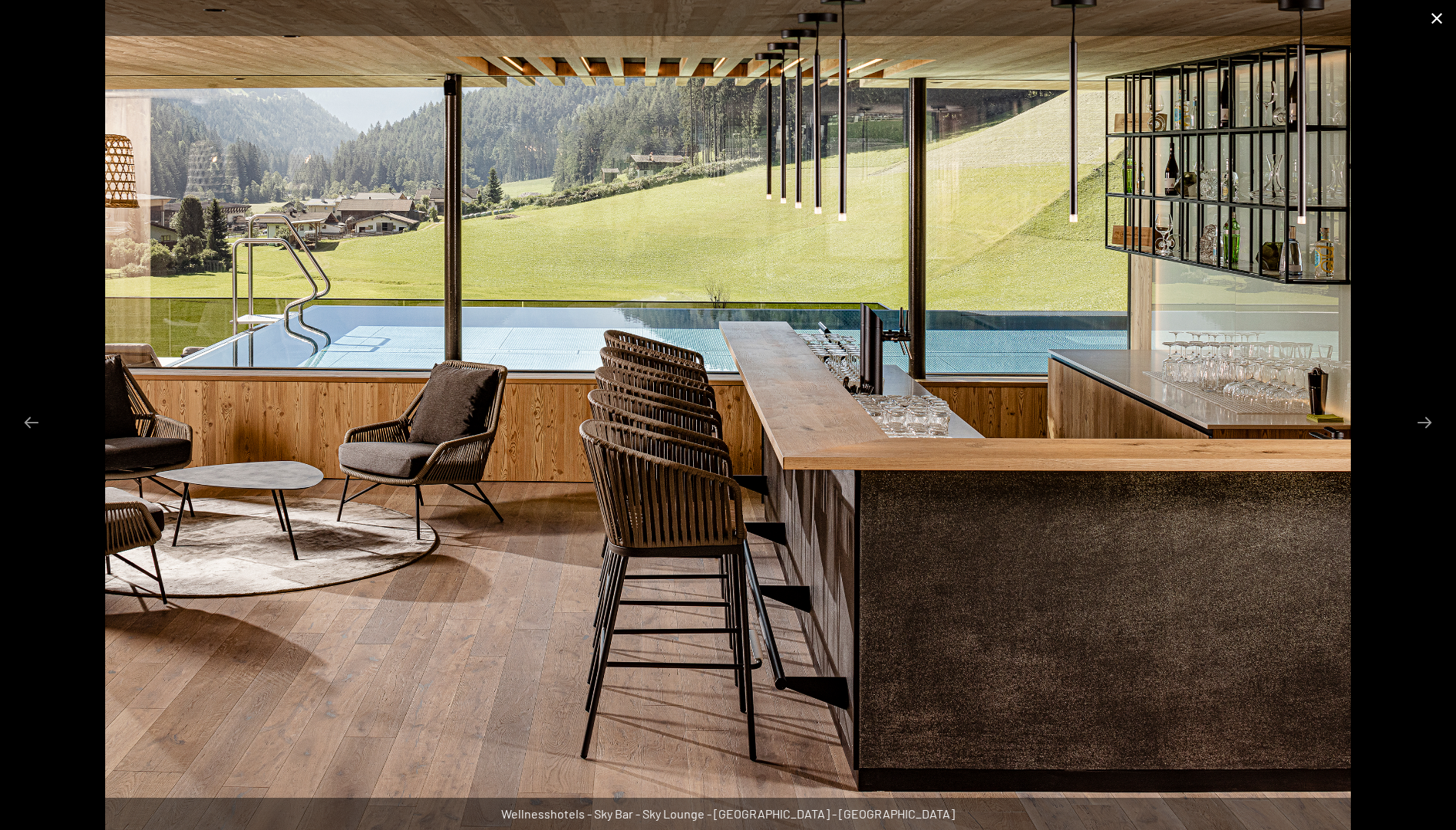
click at [1437, 15] on button "Close gallery" at bounding box center [1437, 18] width 39 height 36
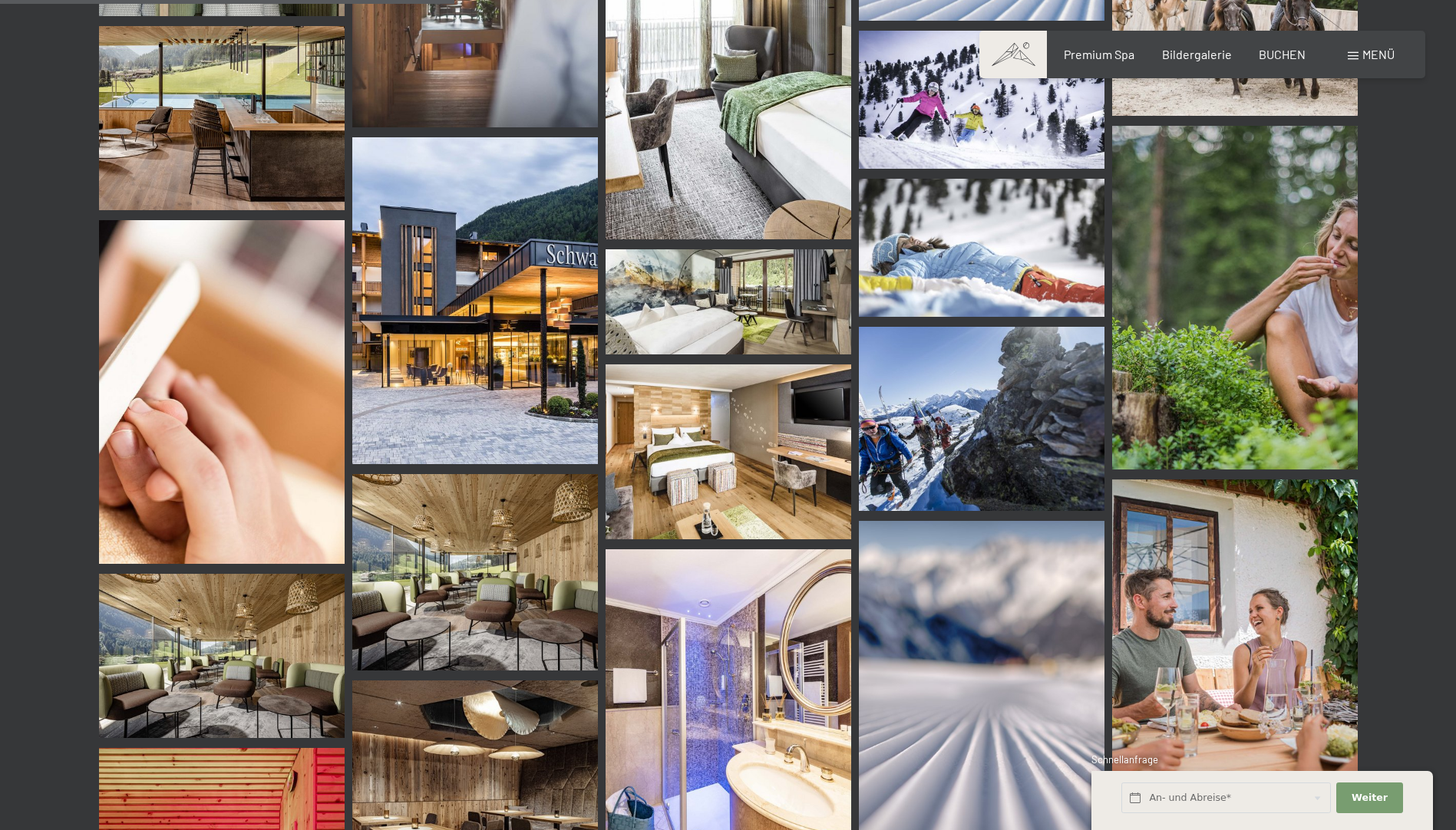
scroll to position [5986, 0]
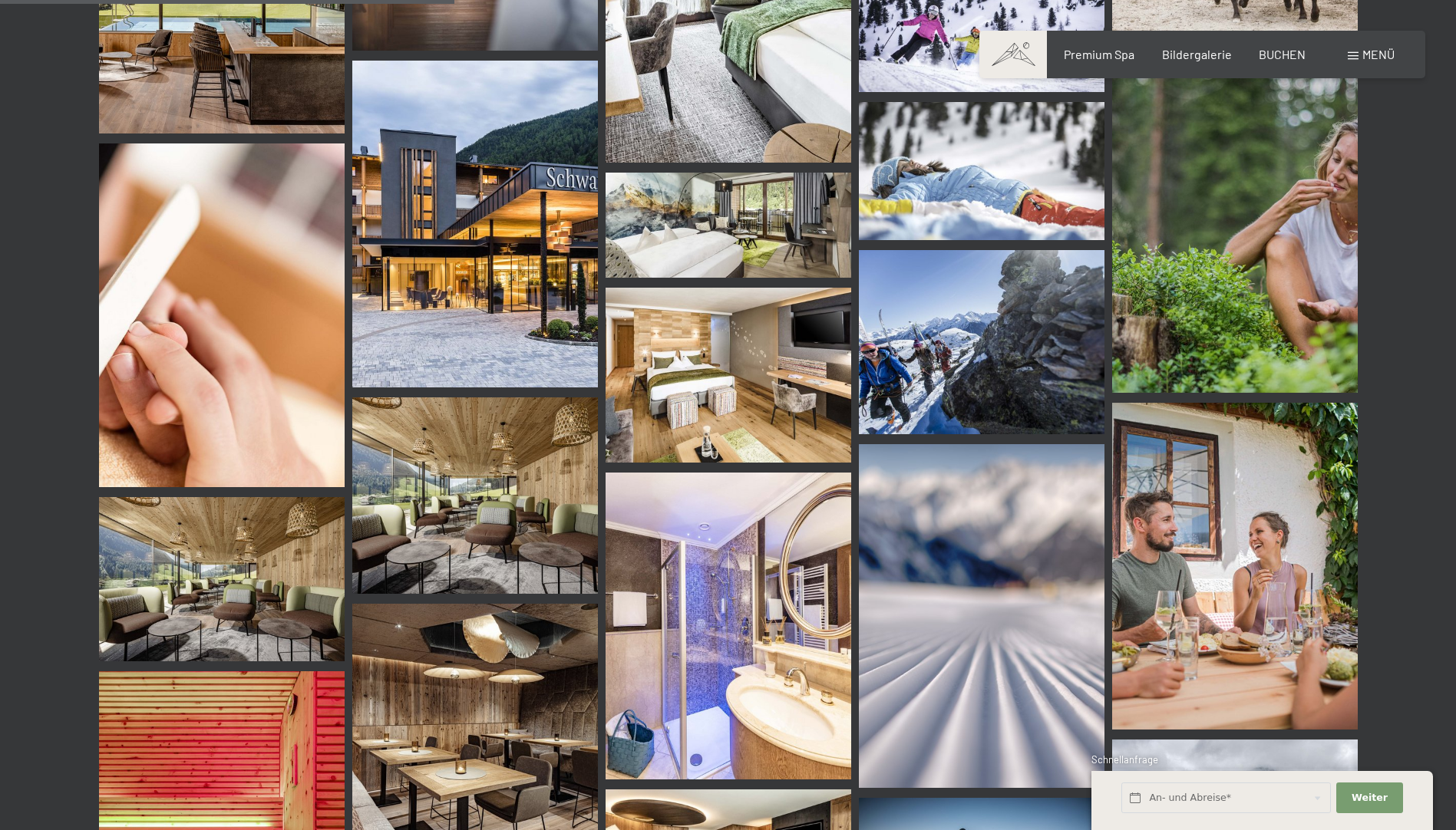
click at [488, 323] on img at bounding box center [475, 224] width 245 height 327
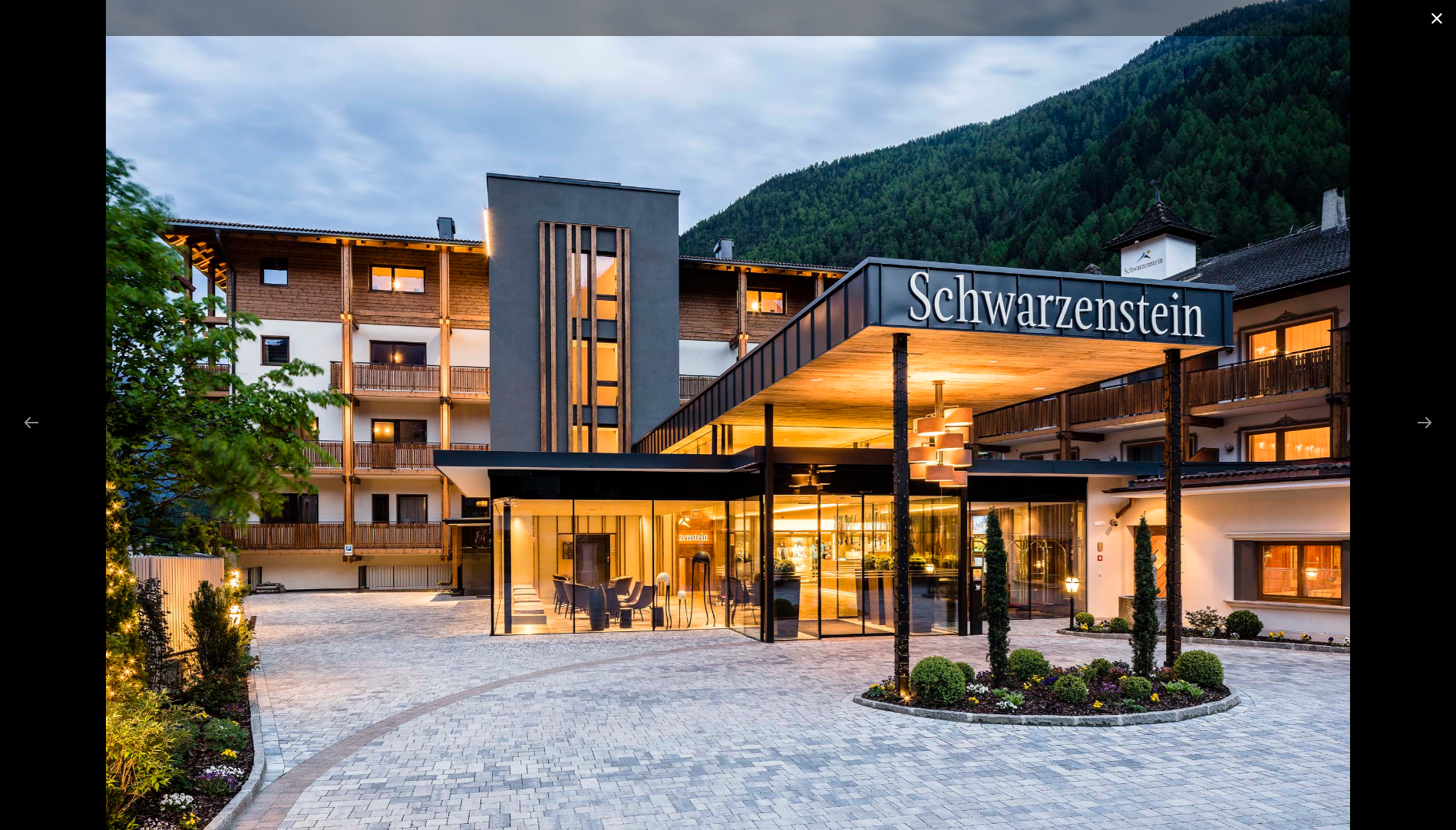
click at [1432, 17] on button "Close gallery" at bounding box center [1437, 18] width 39 height 36
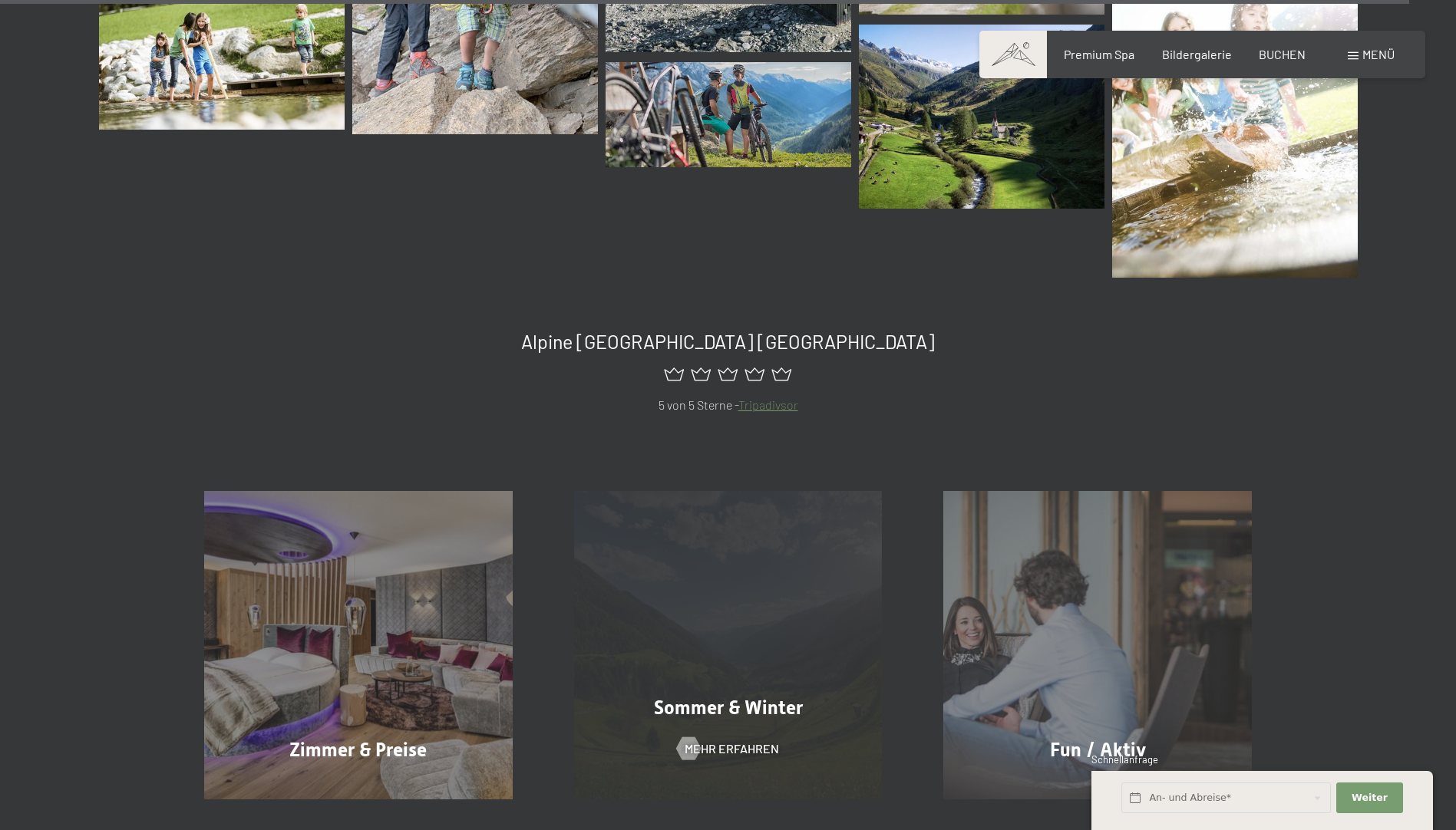
scroll to position [18802, 0]
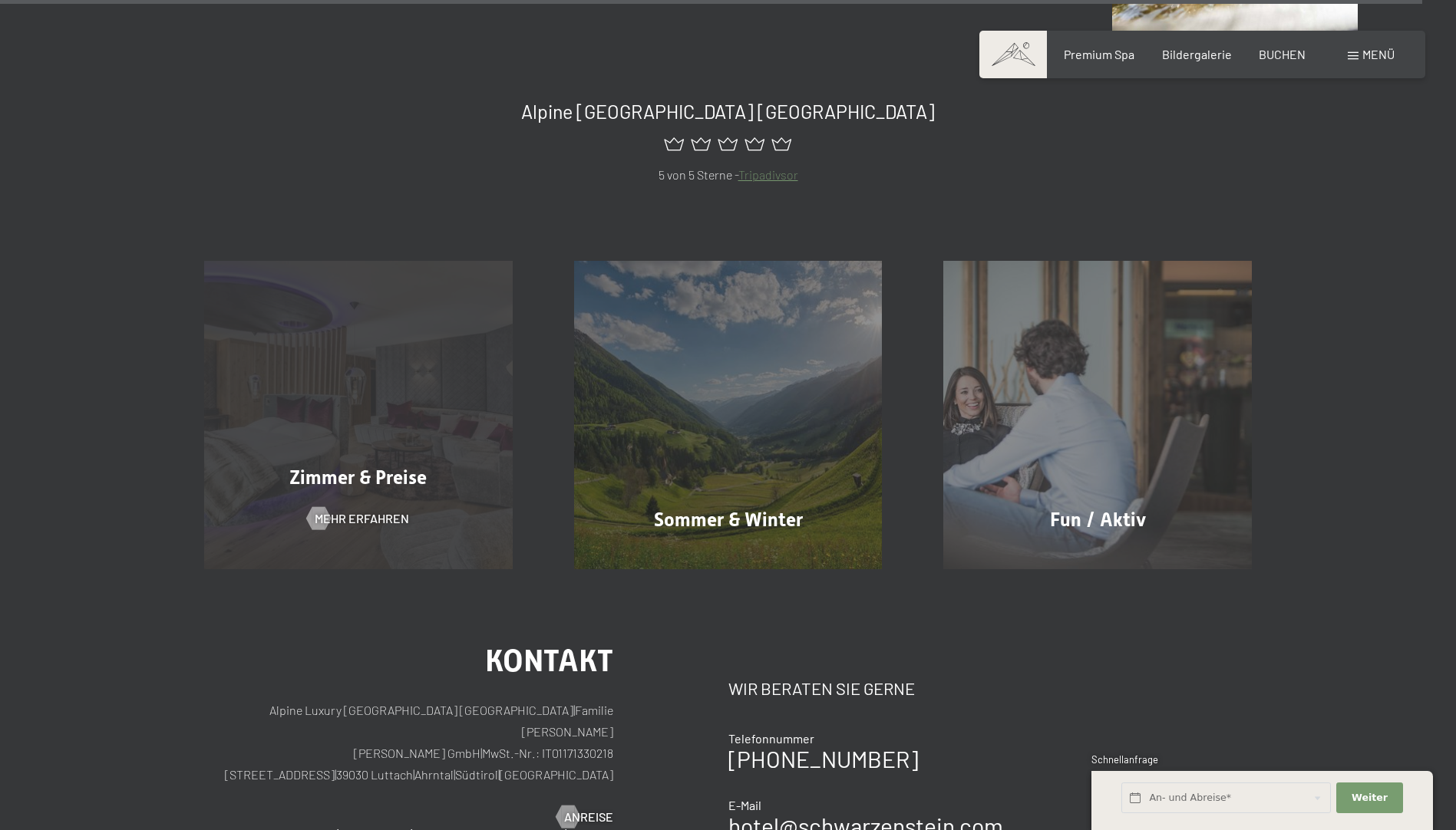
click at [292, 512] on div "Zimmer & Preise Mehr erfahren" at bounding box center [358, 415] width 370 height 308
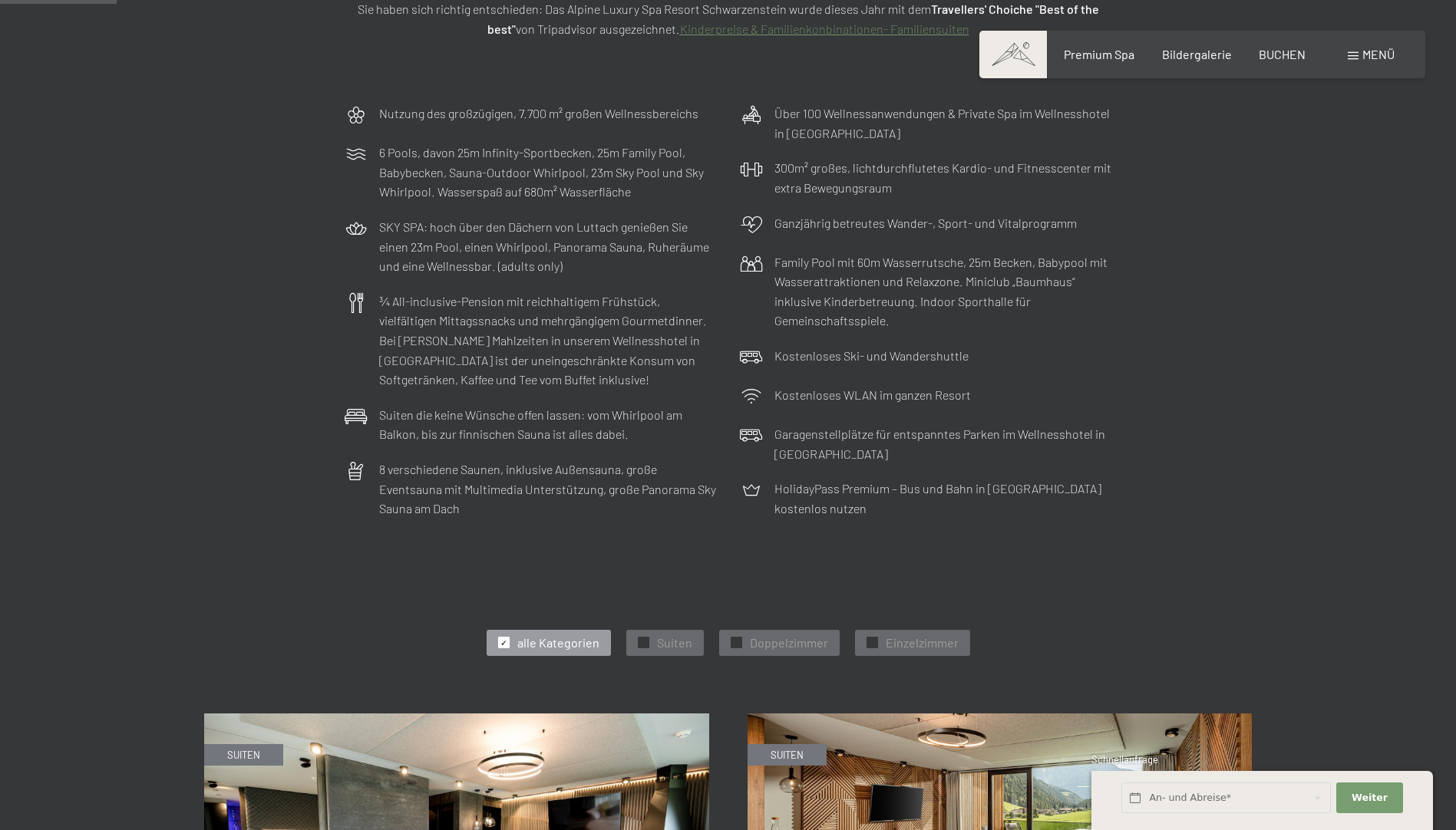
scroll to position [690, 0]
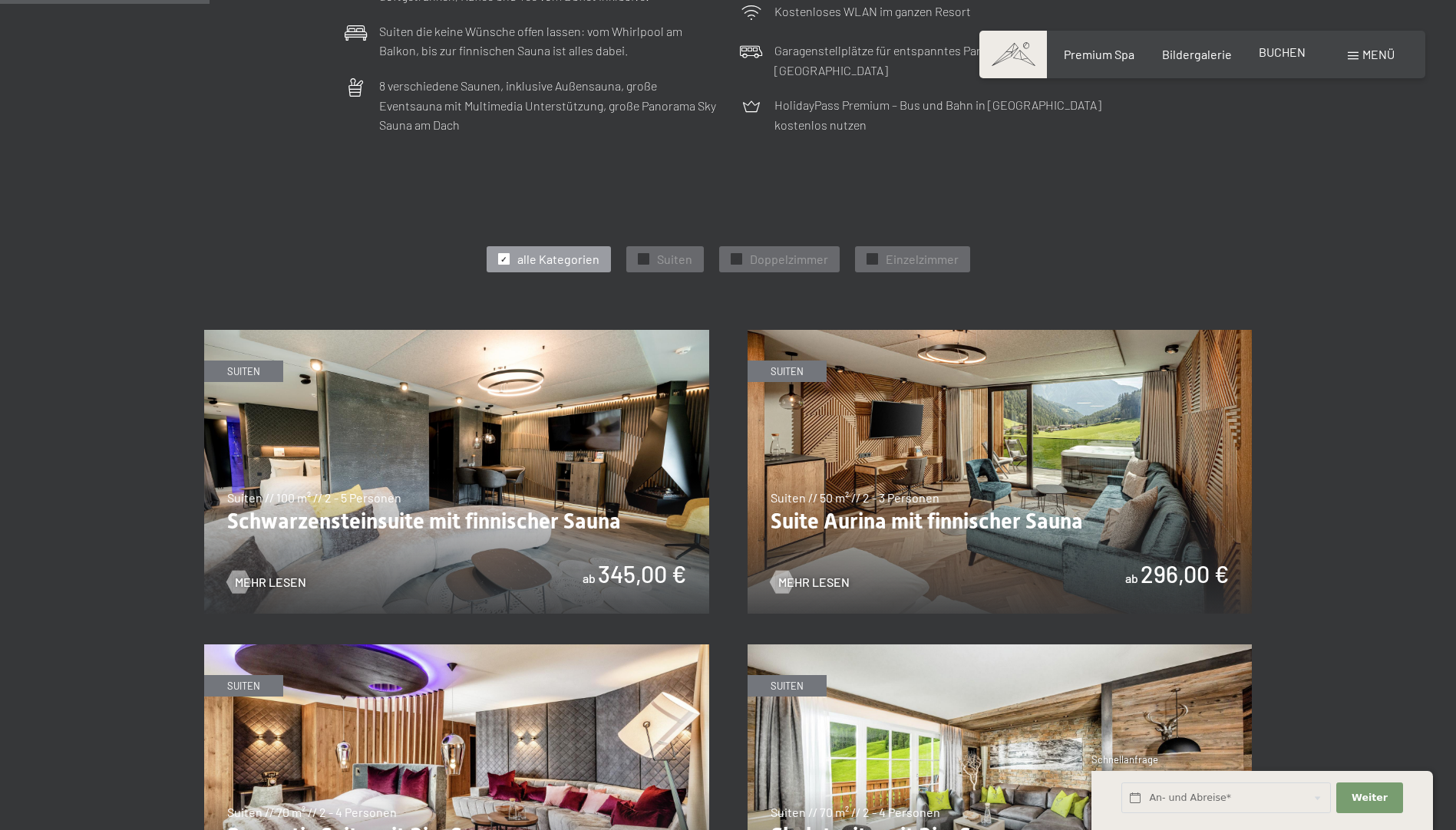
click at [1277, 56] on span "BUCHEN" at bounding box center [1282, 52] width 47 height 15
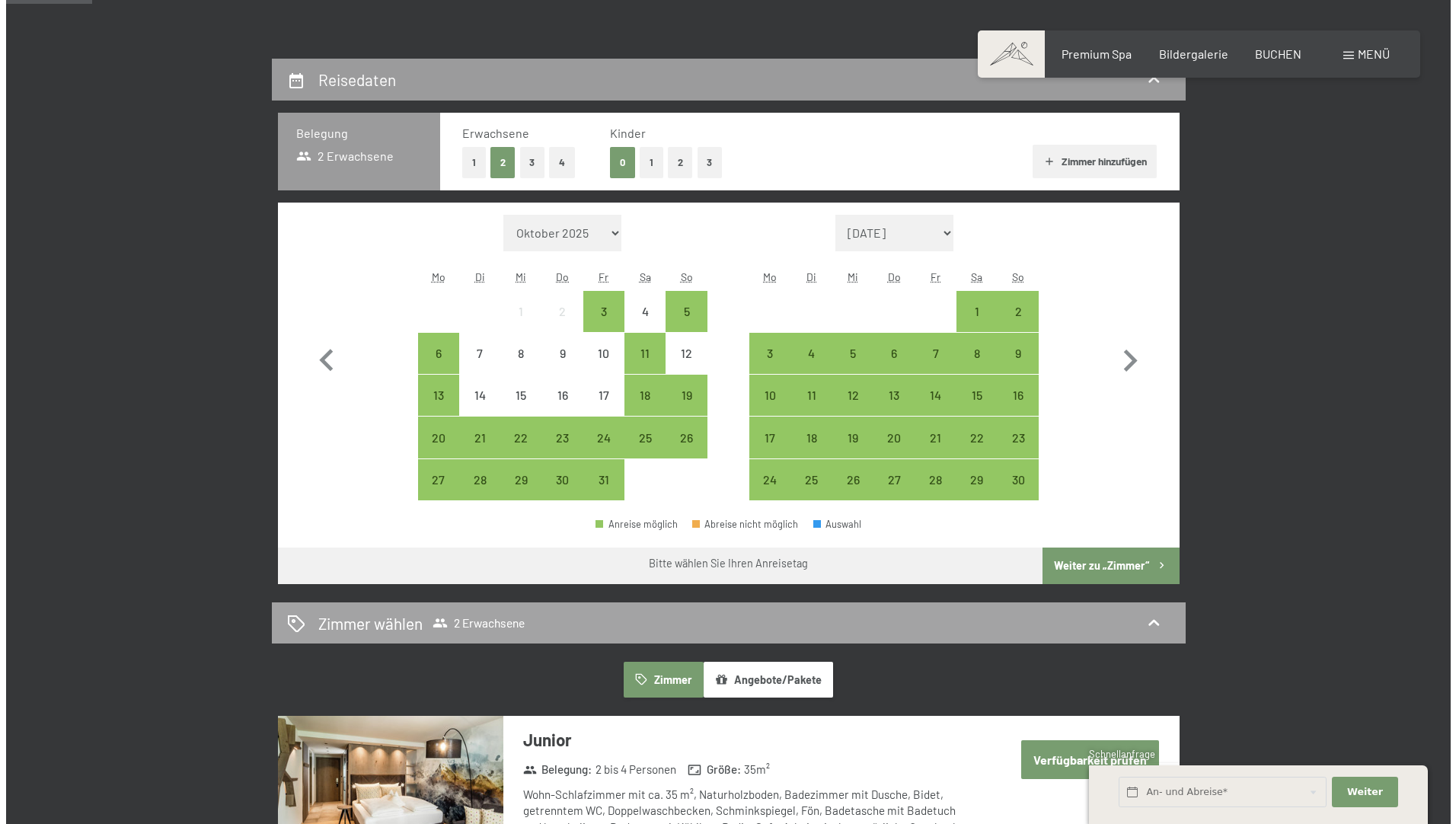
scroll to position [609, 0]
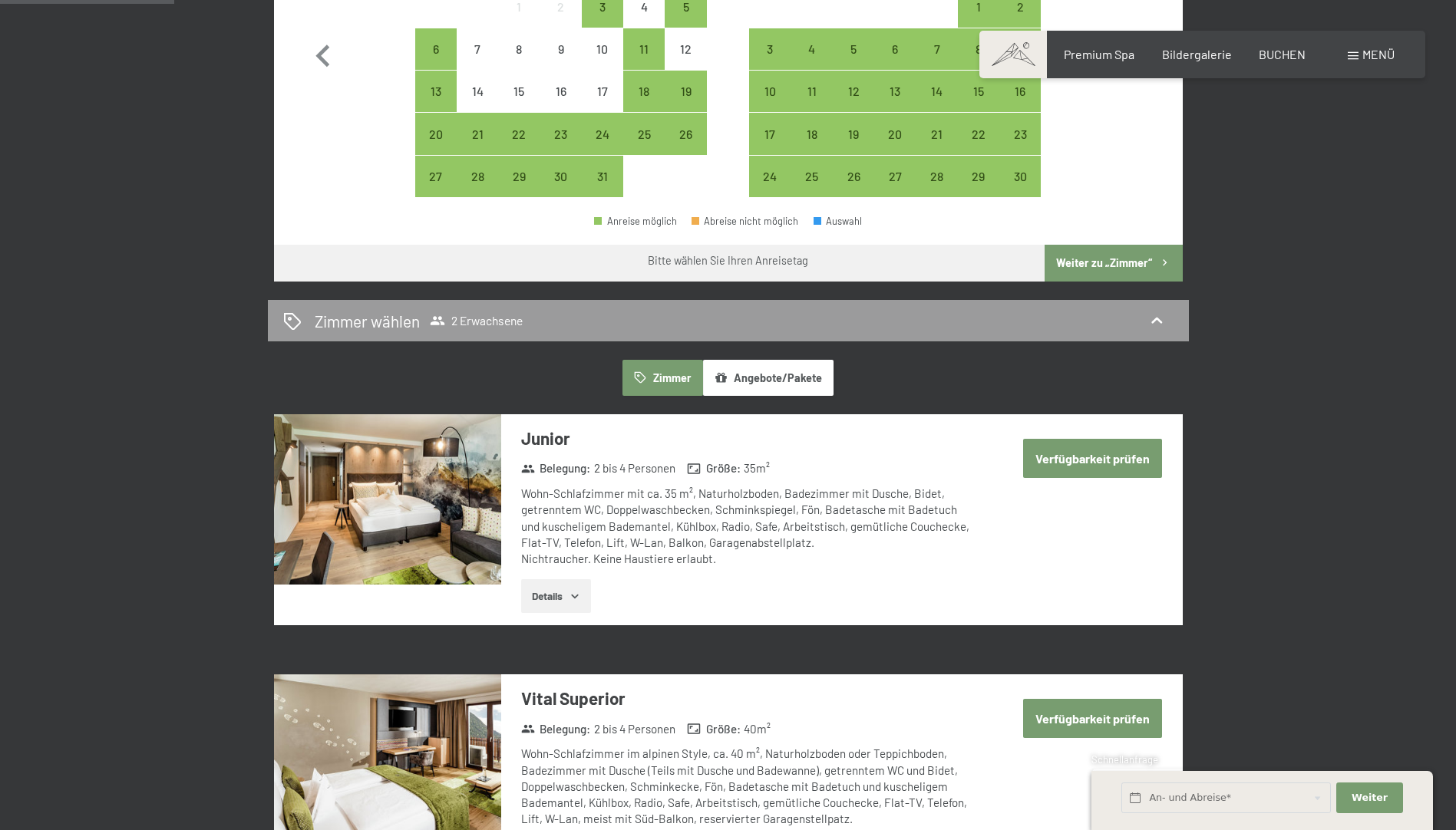
click at [1358, 63] on div "Buchen Anfragen Premium Spa Bildergalerie BUCHEN Menü DE IT EN Gutschein Bilder…" at bounding box center [1202, 54] width 385 height 17
click at [1354, 57] on span at bounding box center [1353, 56] width 10 height 8
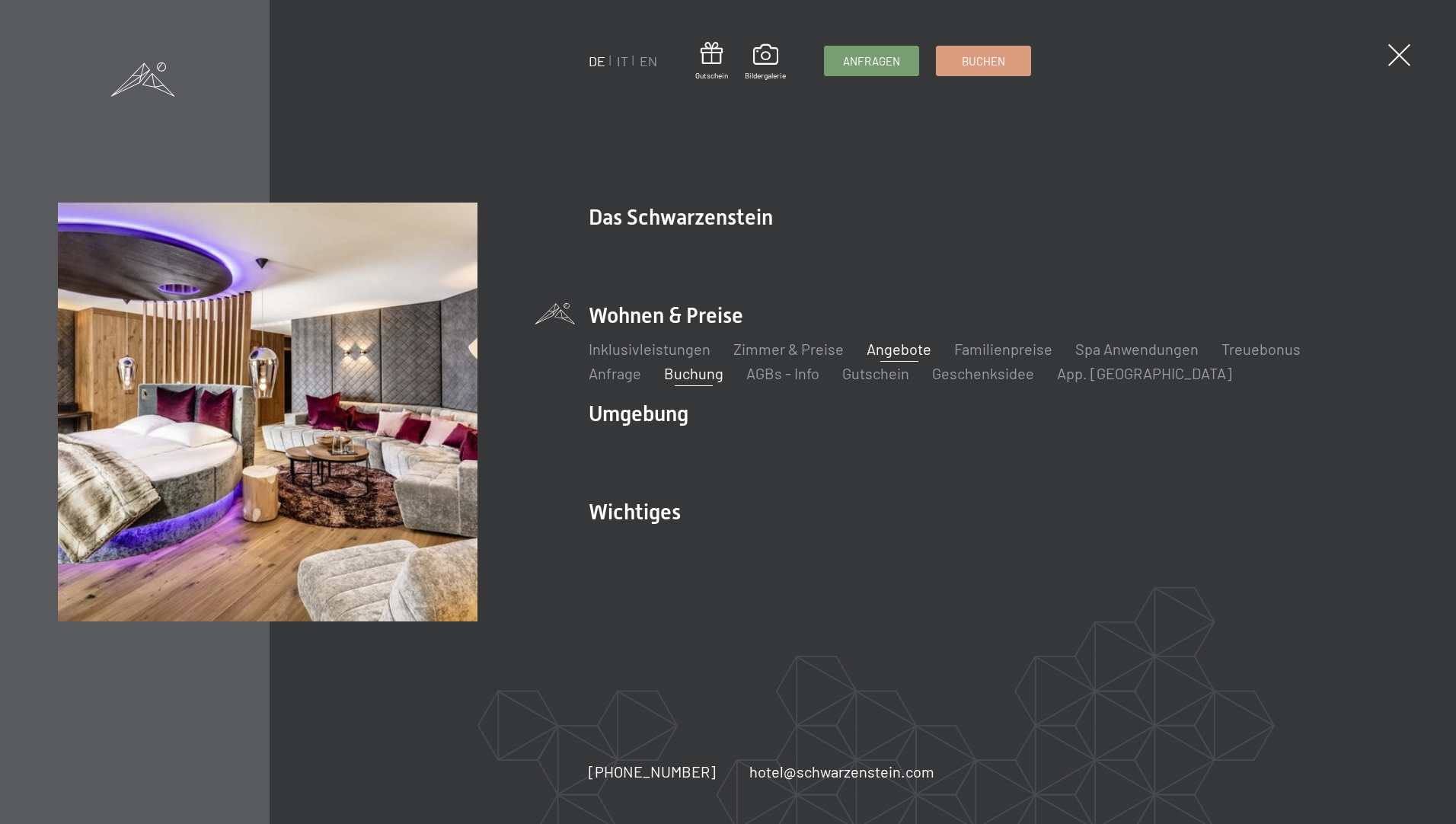
click at [900, 344] on link "Angebote" at bounding box center [899, 348] width 65 height 18
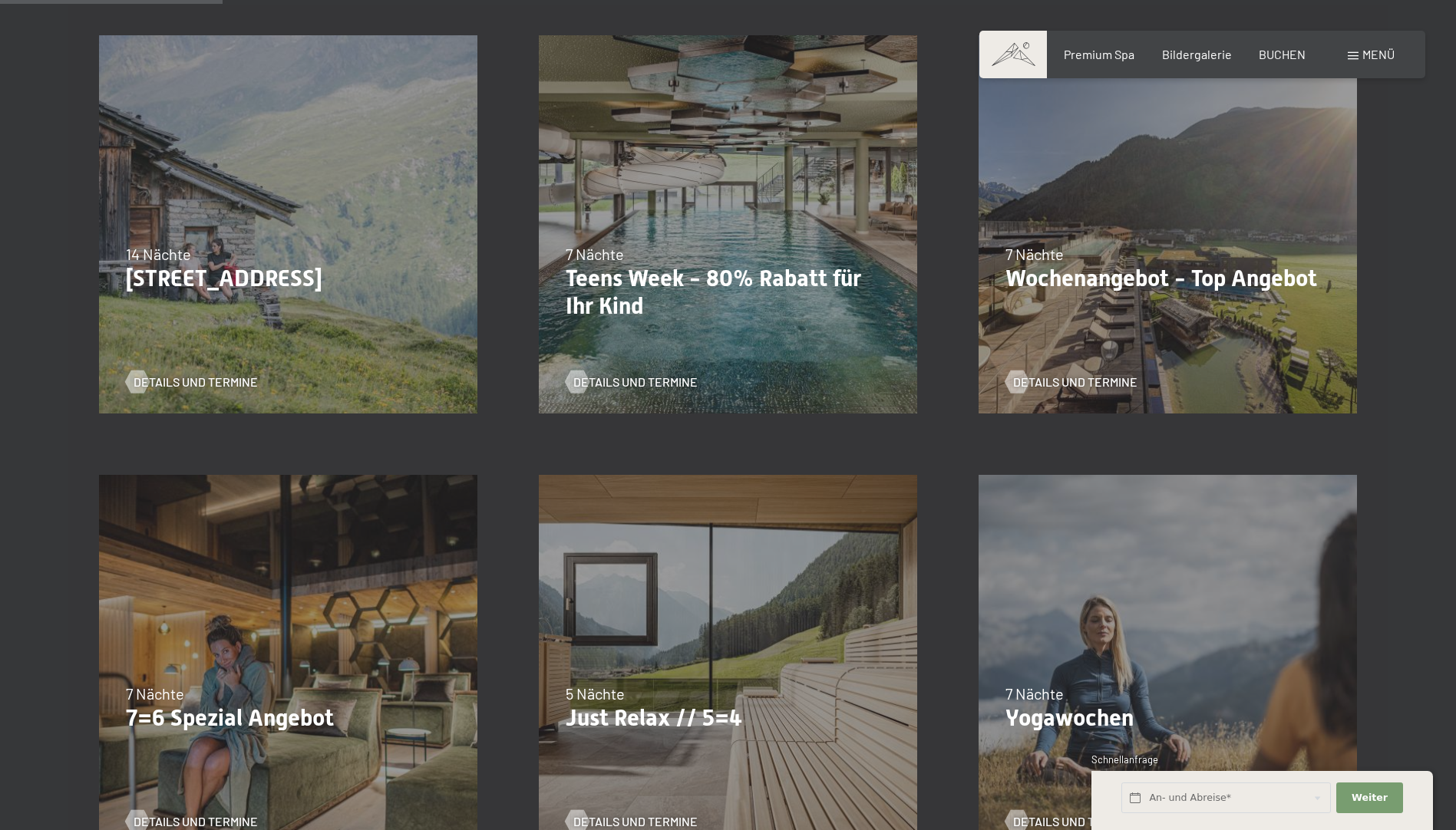
scroll to position [690, 0]
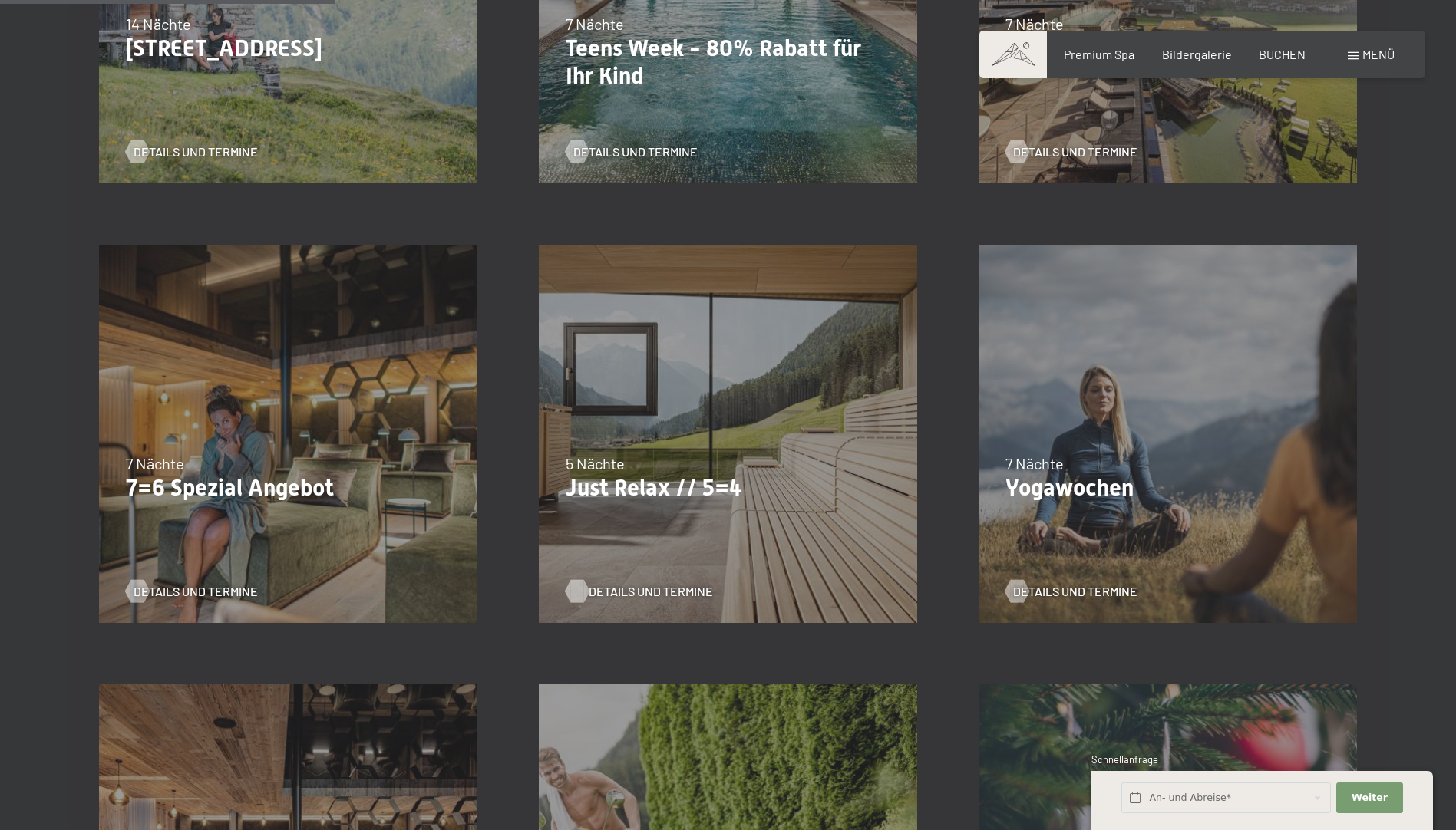
click at [625, 592] on span "Details und Termine" at bounding box center [651, 591] width 124 height 17
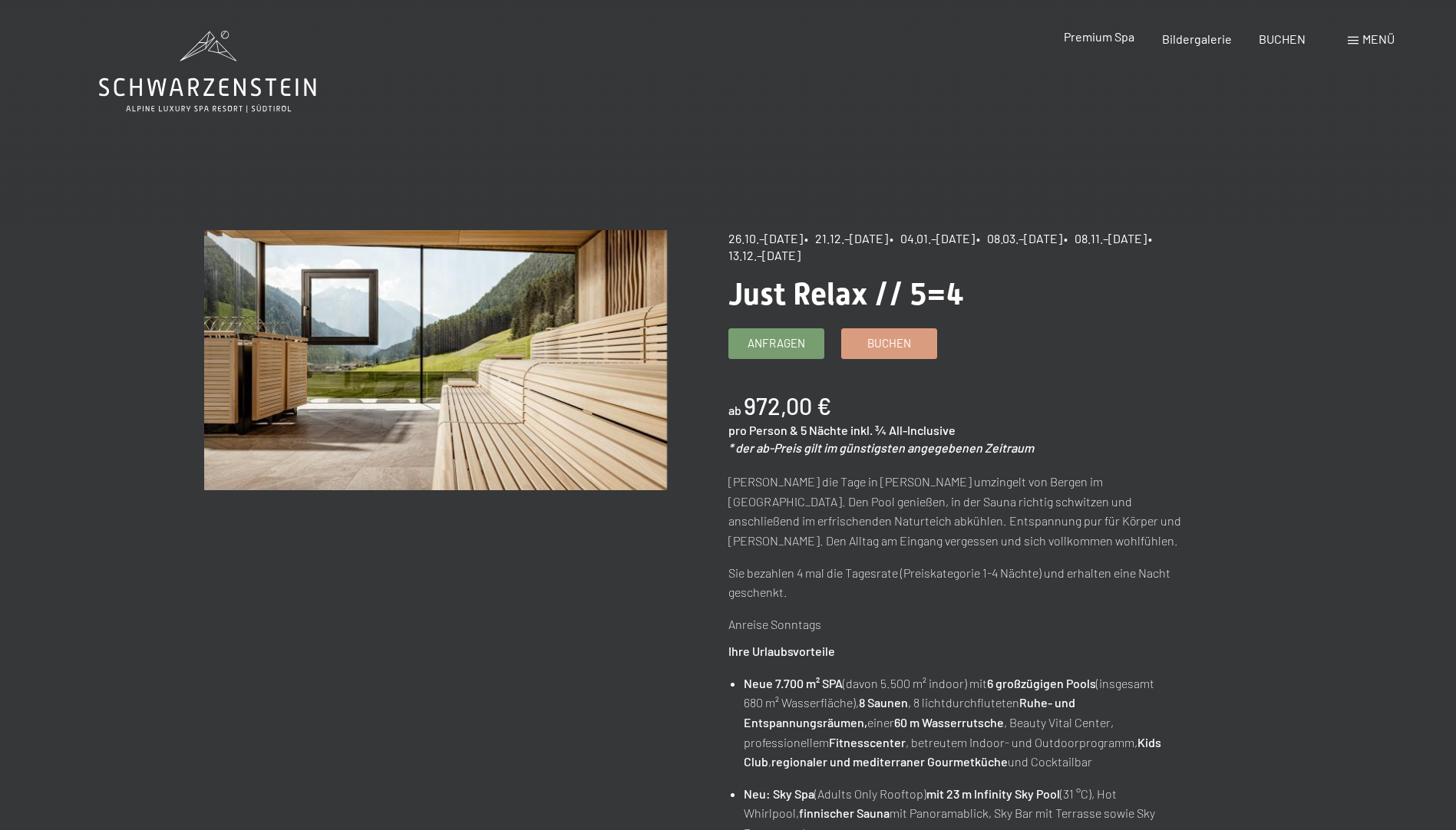
click at [1114, 35] on span "Premium Spa" at bounding box center [1099, 36] width 71 height 15
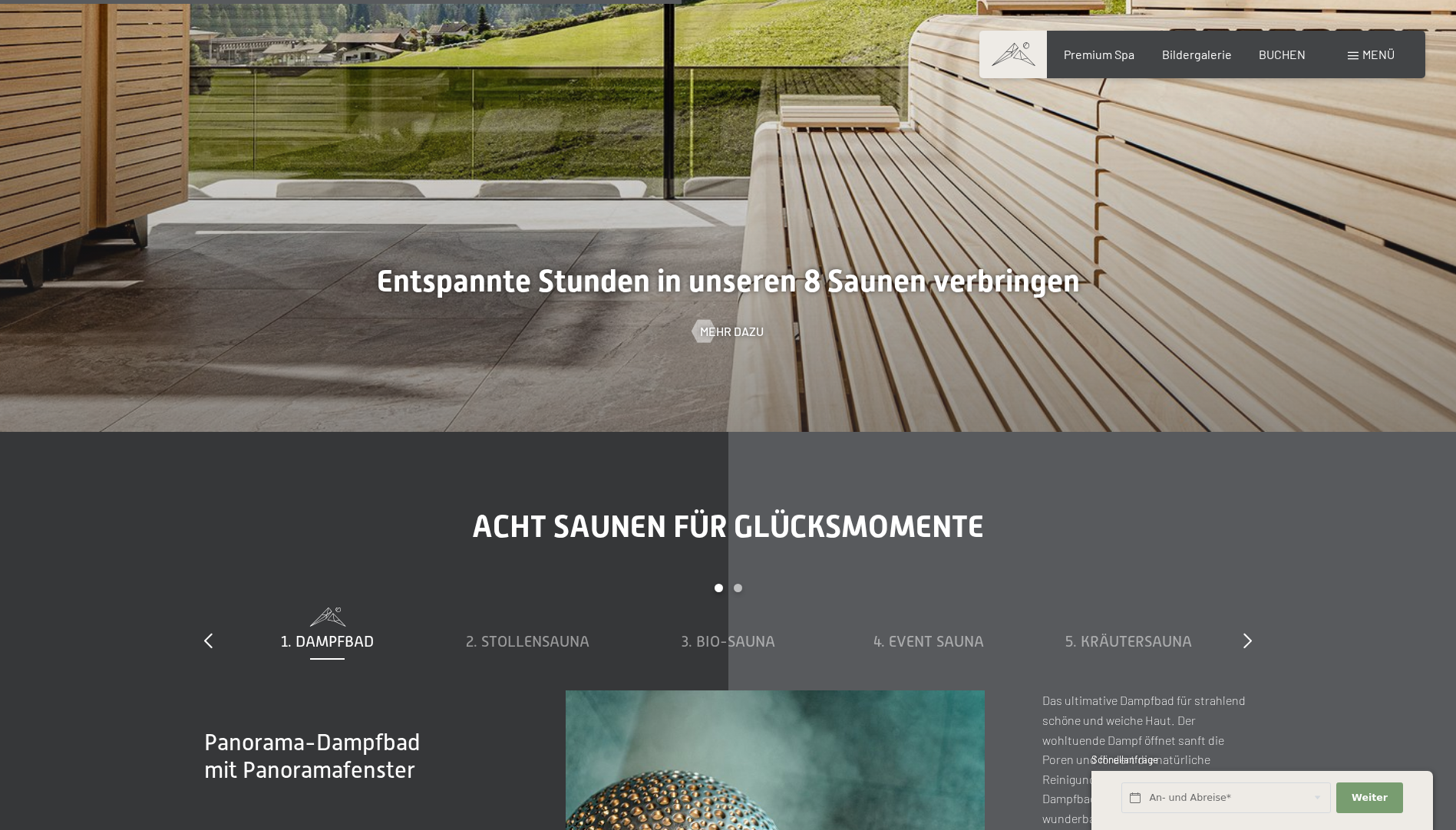
scroll to position [5525, 0]
